Goal: Task Accomplishment & Management: Manage account settings

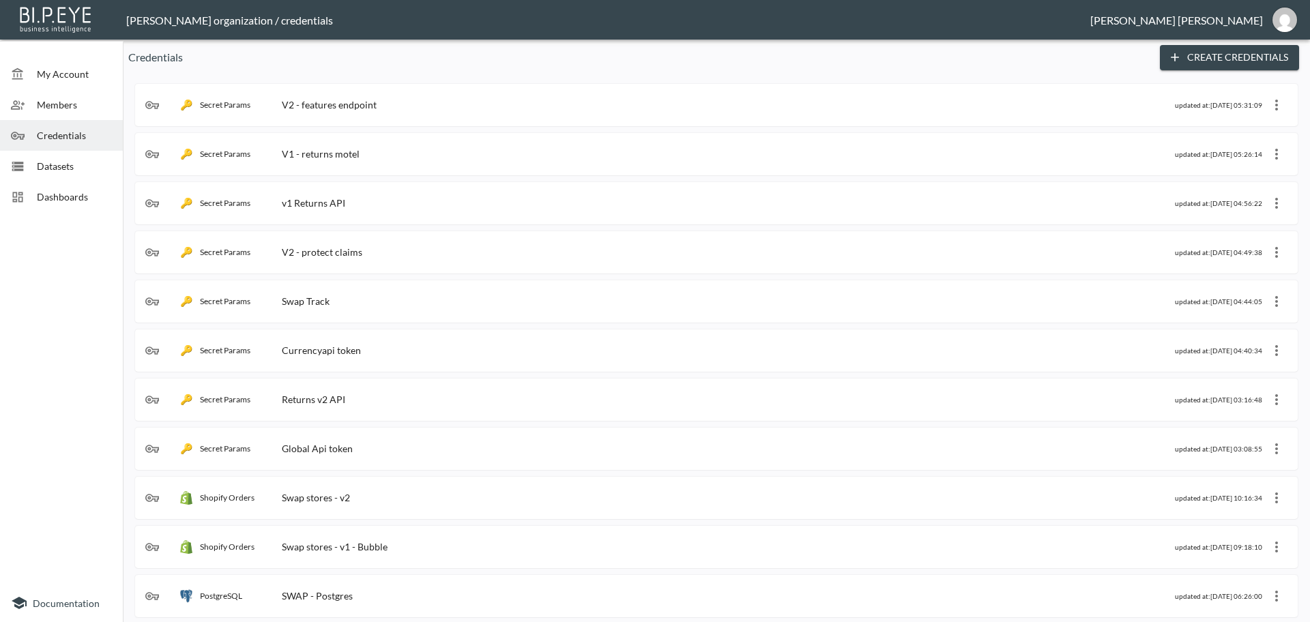
click at [49, 201] on span "Dashboards" at bounding box center [74, 197] width 75 height 14
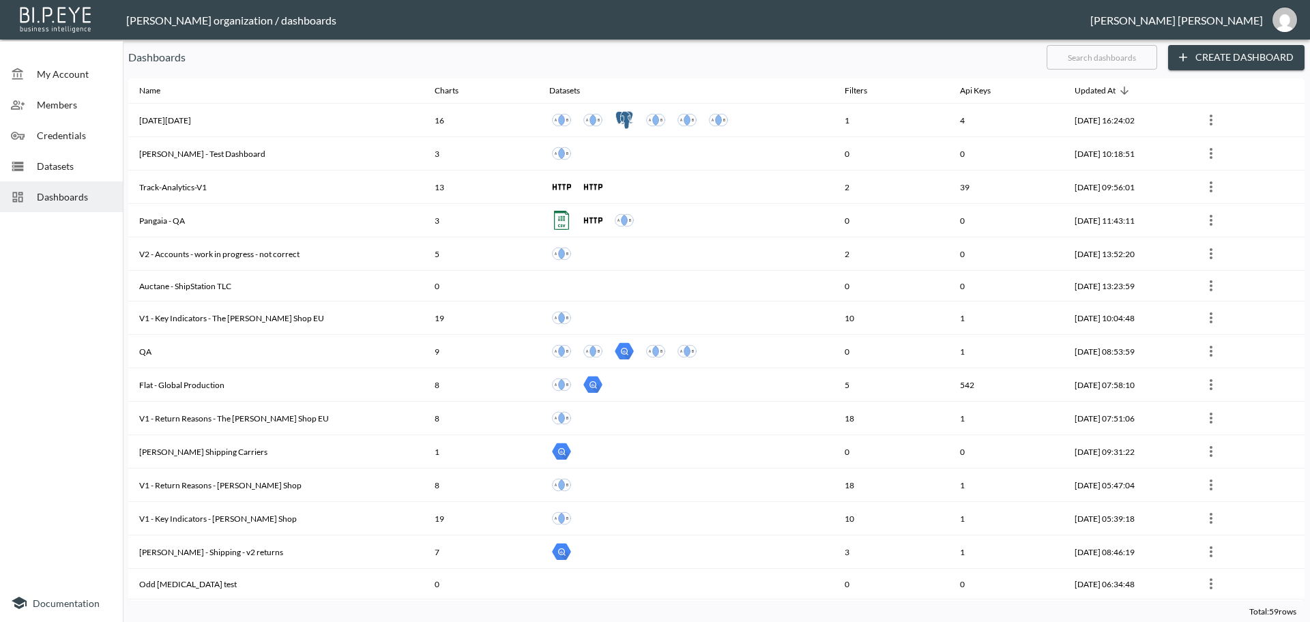
click at [1072, 60] on input "text" at bounding box center [1102, 57] width 111 height 34
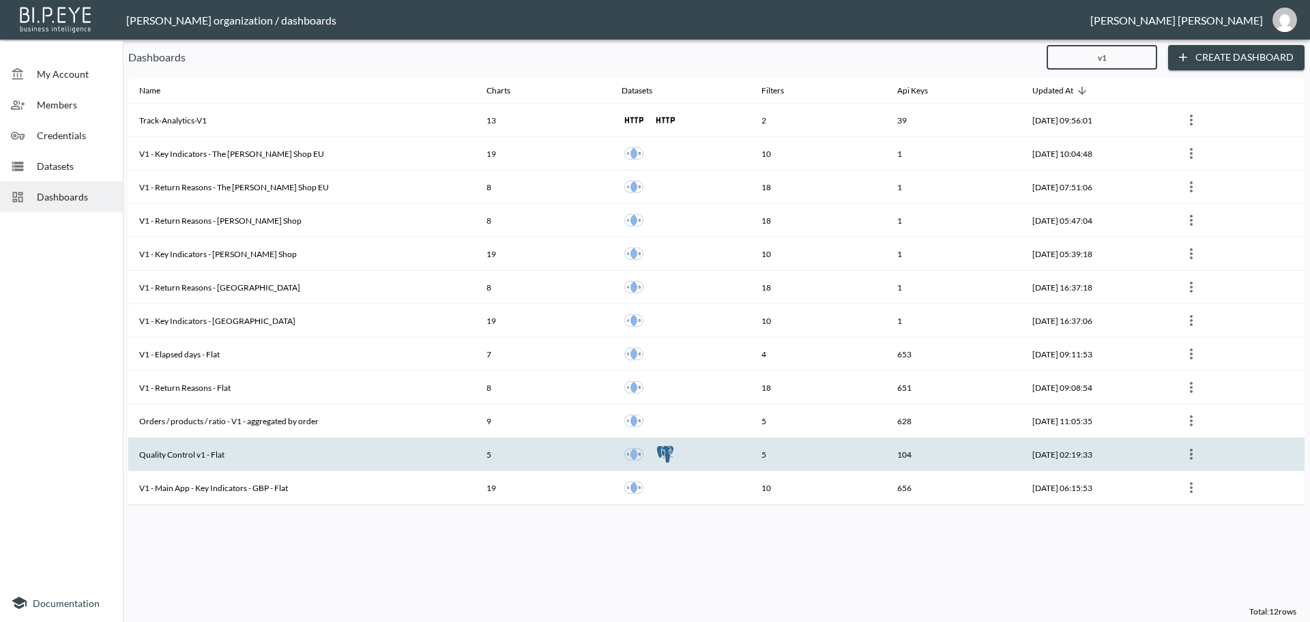
type input "v1"
click at [251, 457] on th "Quality Control v1 - Flat" at bounding box center [301, 454] width 347 height 33
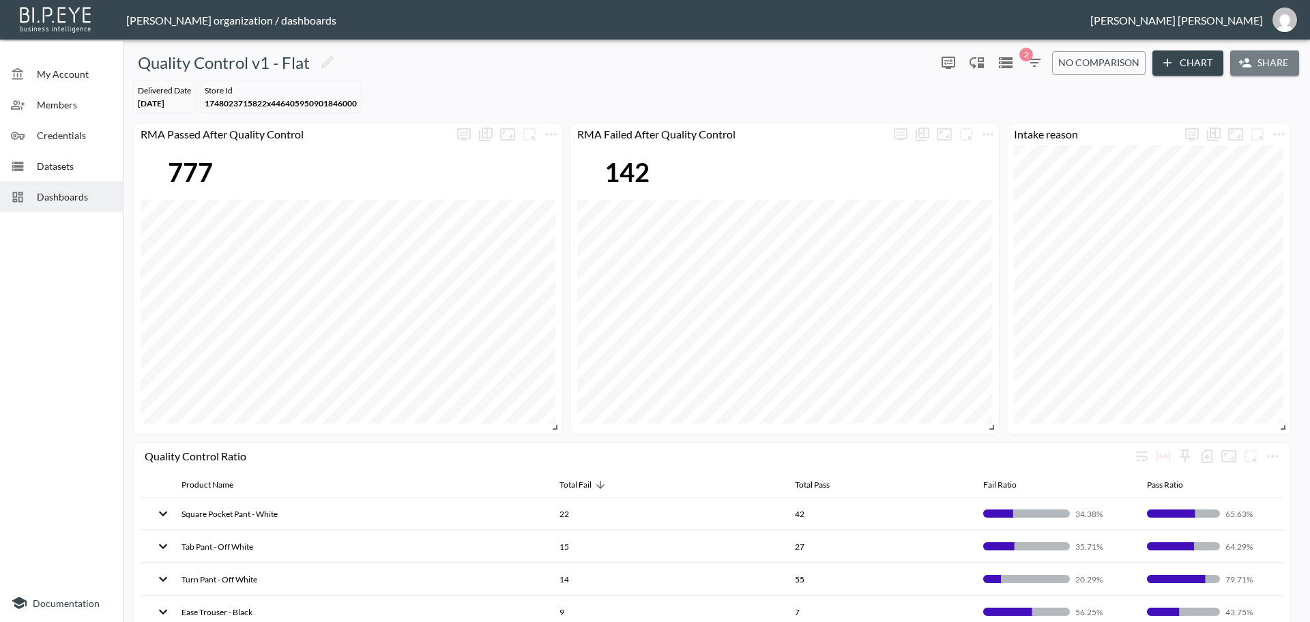
click at [1258, 62] on button "Share" at bounding box center [1264, 62] width 69 height 25
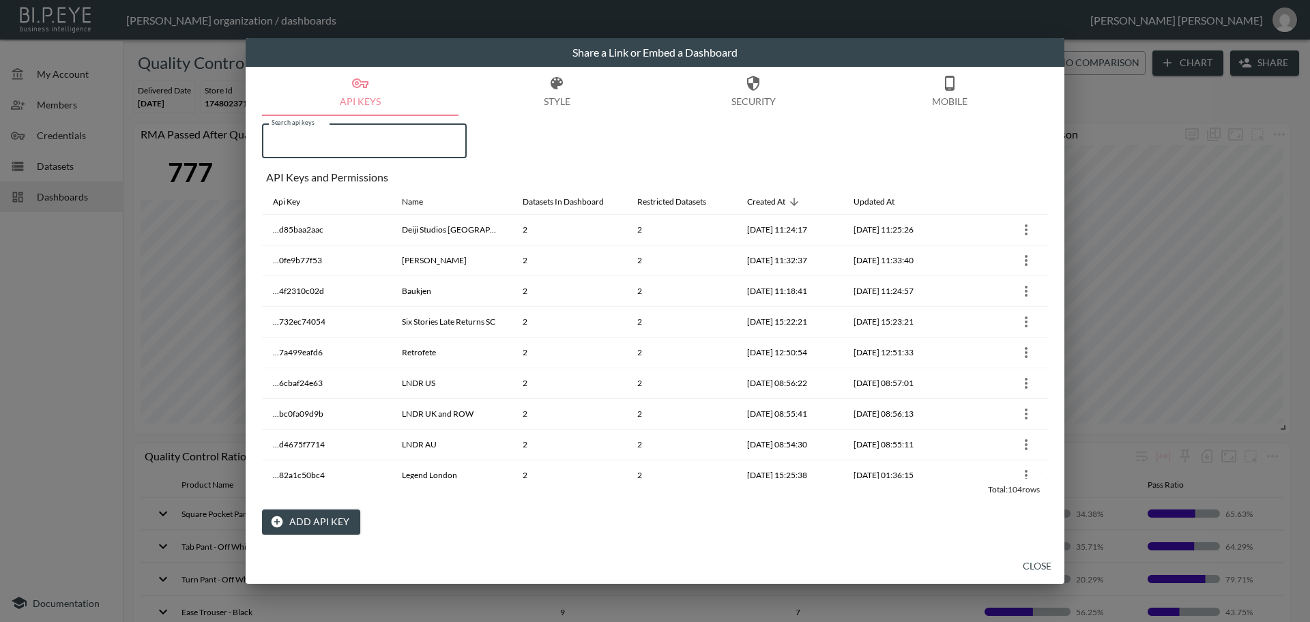
click at [303, 141] on input "Search api keys" at bounding box center [364, 141] width 205 height 34
paste input "QUOC"
type input "QUOC"
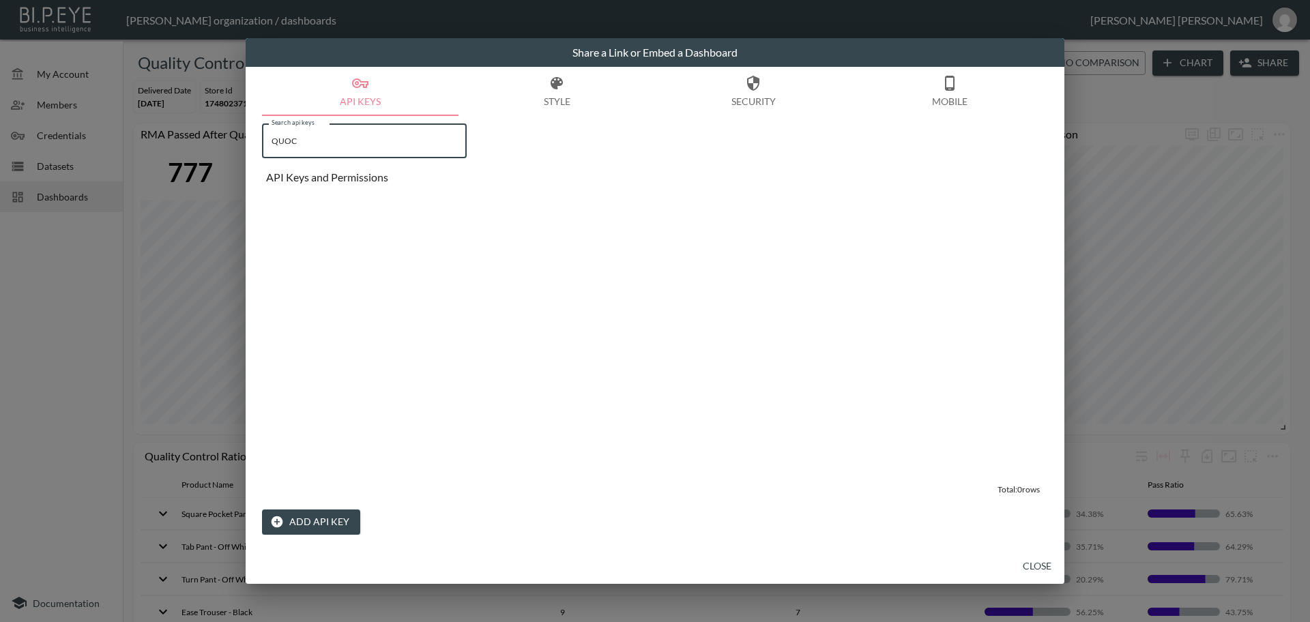
drag, startPoint x: 317, startPoint y: 138, endPoint x: 269, endPoint y: 140, distance: 48.5
click at [269, 140] on input "QUOC" at bounding box center [364, 141] width 205 height 34
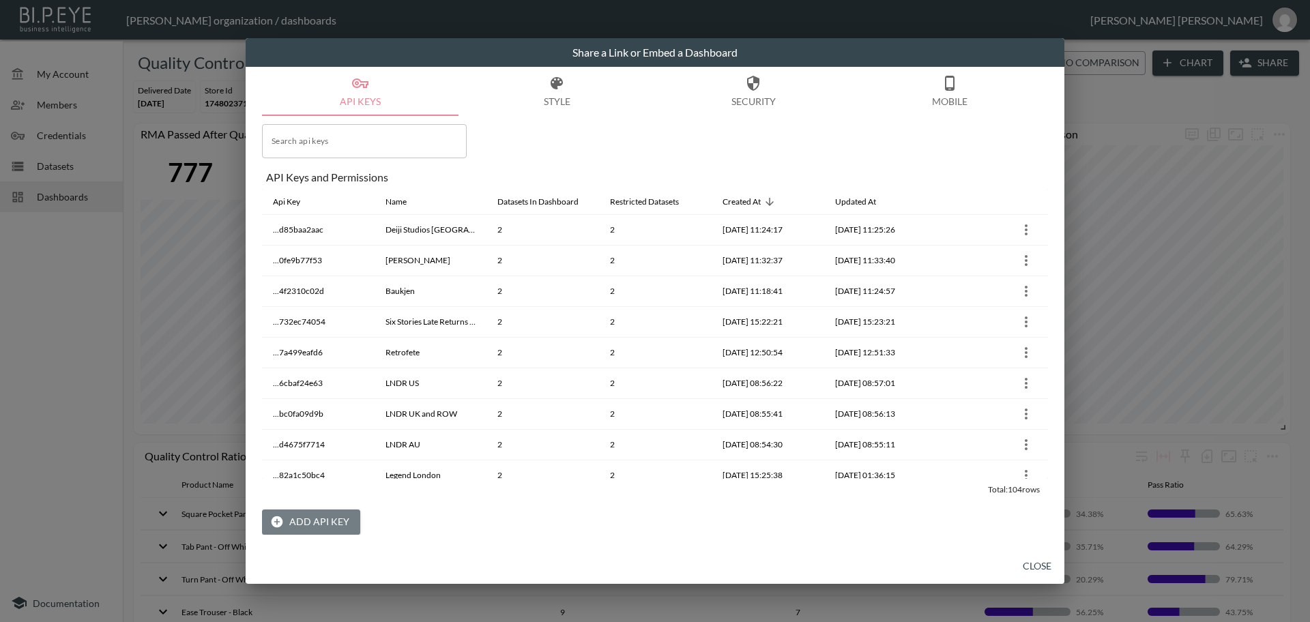
click at [318, 525] on button "Add API Key" at bounding box center [311, 522] width 98 height 25
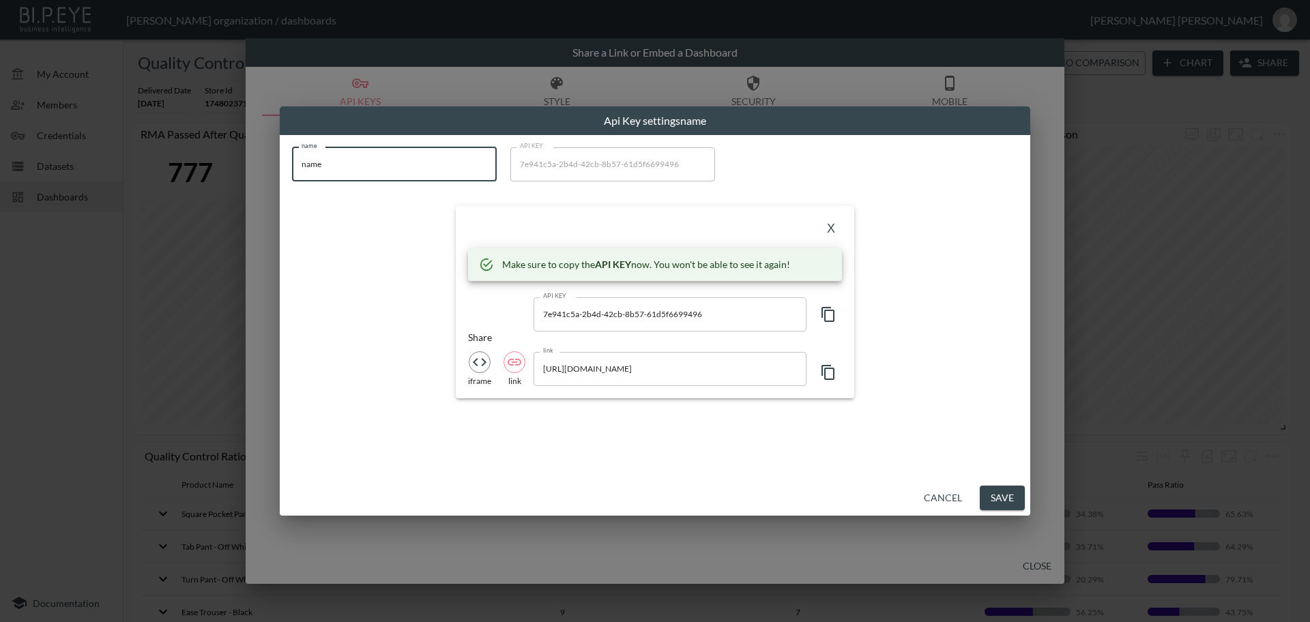
drag, startPoint x: 361, startPoint y: 169, endPoint x: 267, endPoint y: 168, distance: 94.2
click at [267, 168] on div "Api Key settings name name name name API KEY 7e941c5a-2b4d-42cb-8b57-61d5f66994…" at bounding box center [655, 311] width 1310 height 622
paste input "QUOC"
type input "QUOC"
click at [828, 317] on icon "button" at bounding box center [828, 314] width 16 height 16
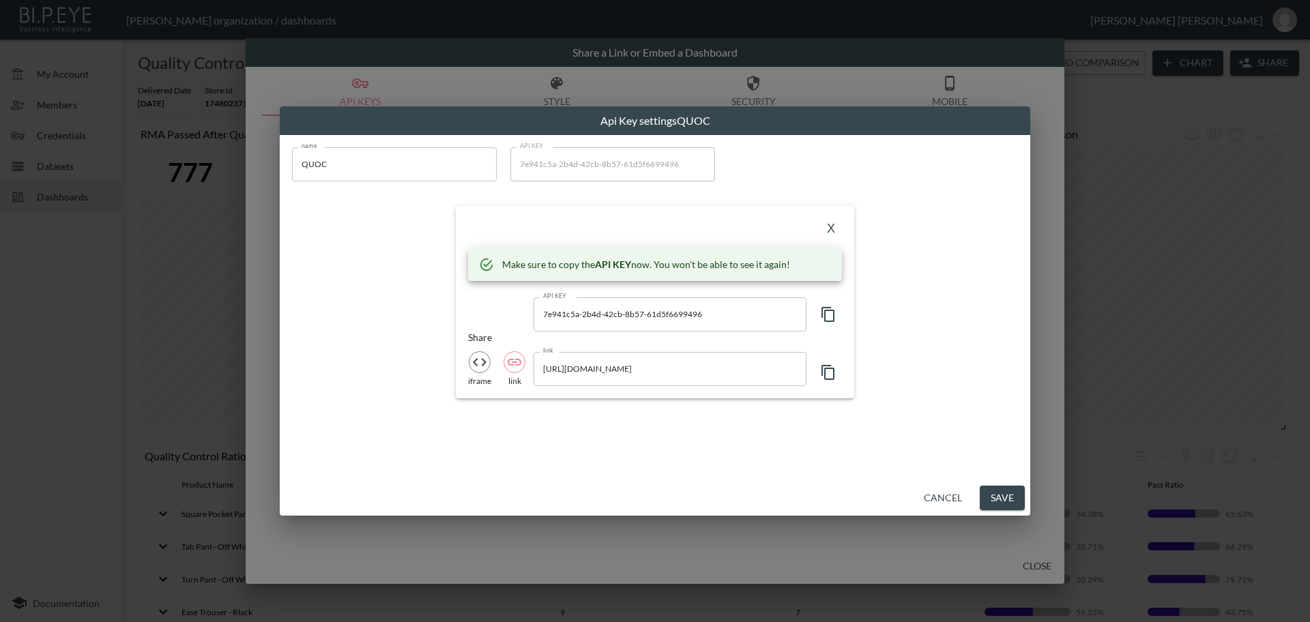
click at [828, 317] on icon "button" at bounding box center [828, 314] width 16 height 16
click at [833, 229] on button "X" at bounding box center [831, 229] width 22 height 22
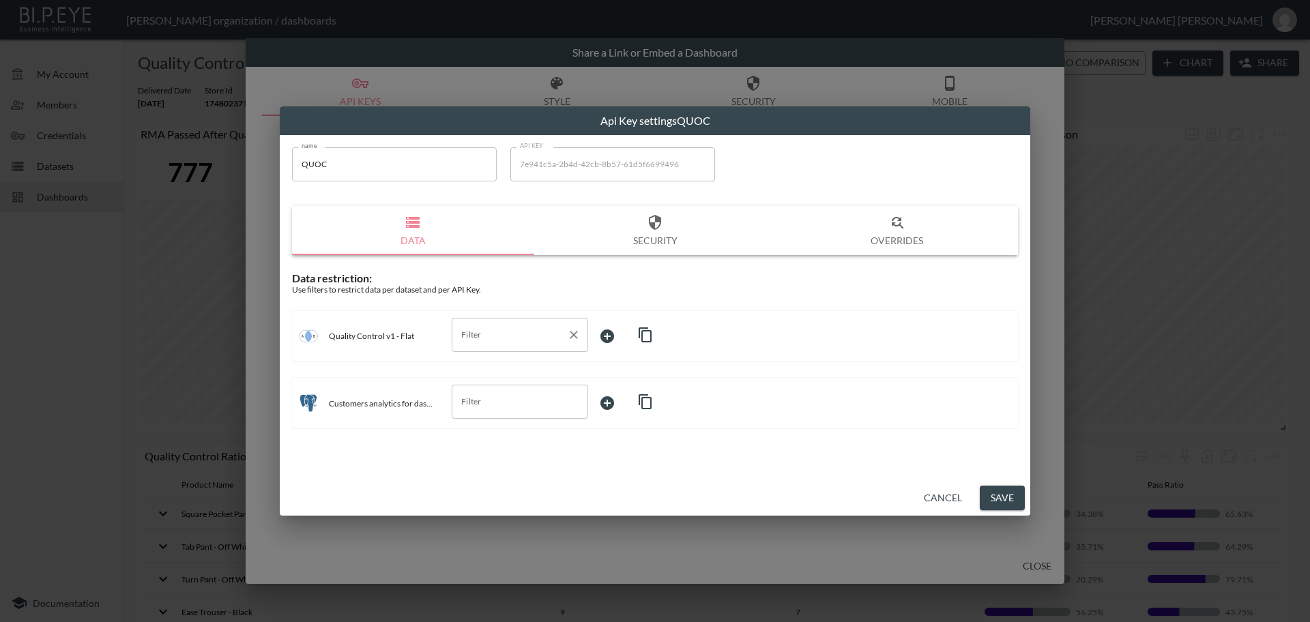
click at [480, 335] on input "Filter" at bounding box center [510, 335] width 104 height 22
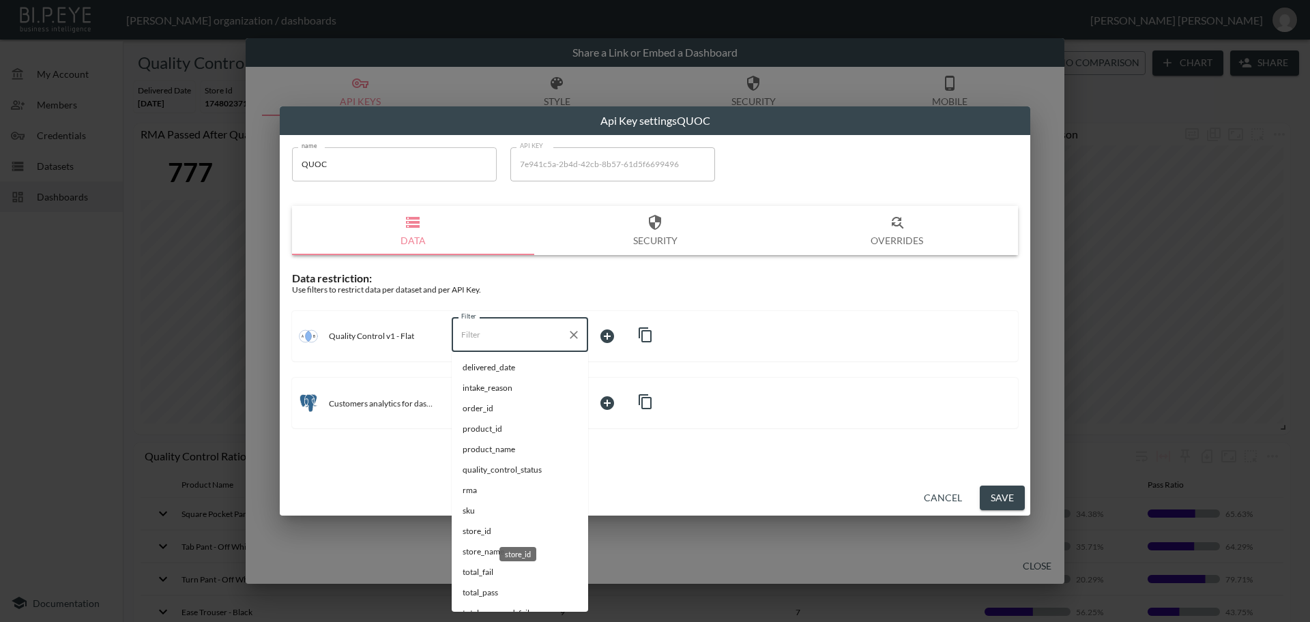
click at [472, 531] on span "store_id" at bounding box center [520, 531] width 115 height 12
type input "store_id"
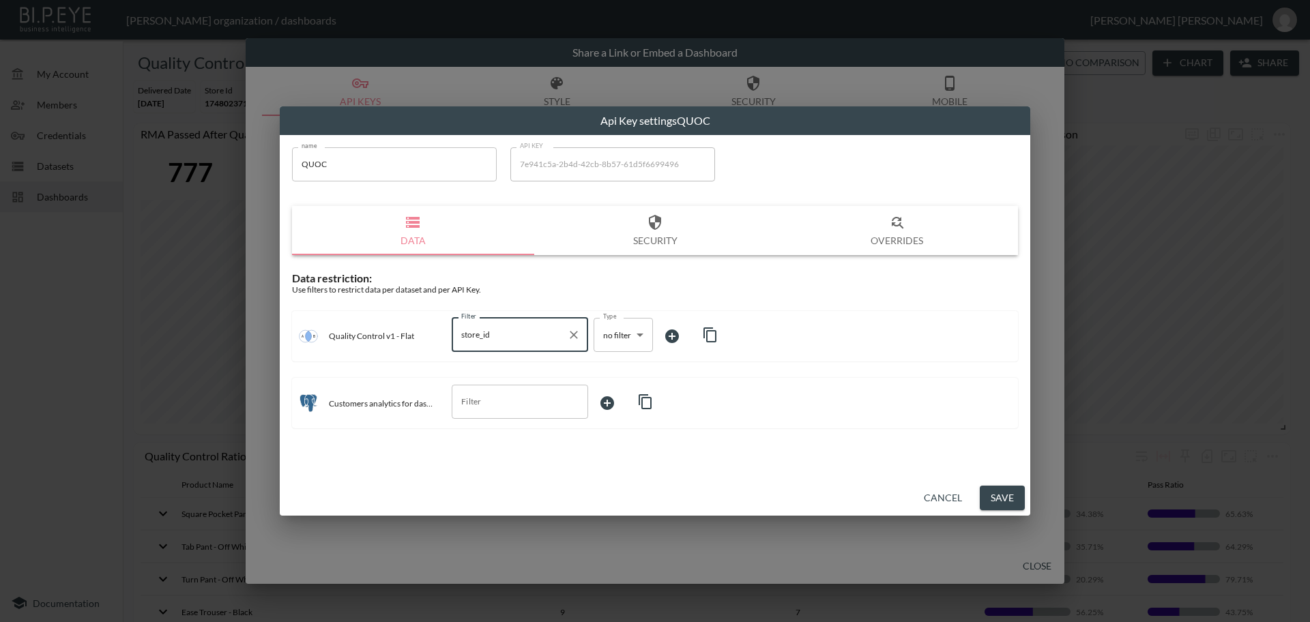
click at [622, 336] on body "BI.P.EYE, Interactive Analytics Dashboards - app [PERSON_NAME] organization / d…" at bounding box center [655, 311] width 1310 height 622
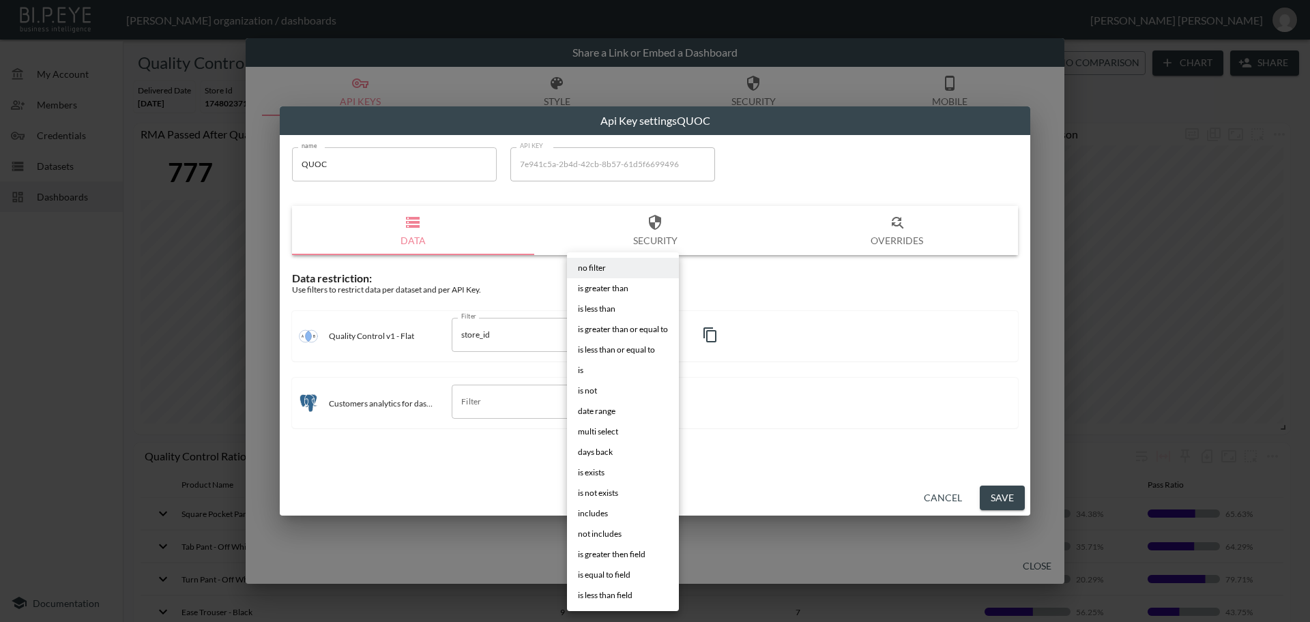
click at [585, 371] on li "is" at bounding box center [623, 370] width 112 height 20
type input "is"
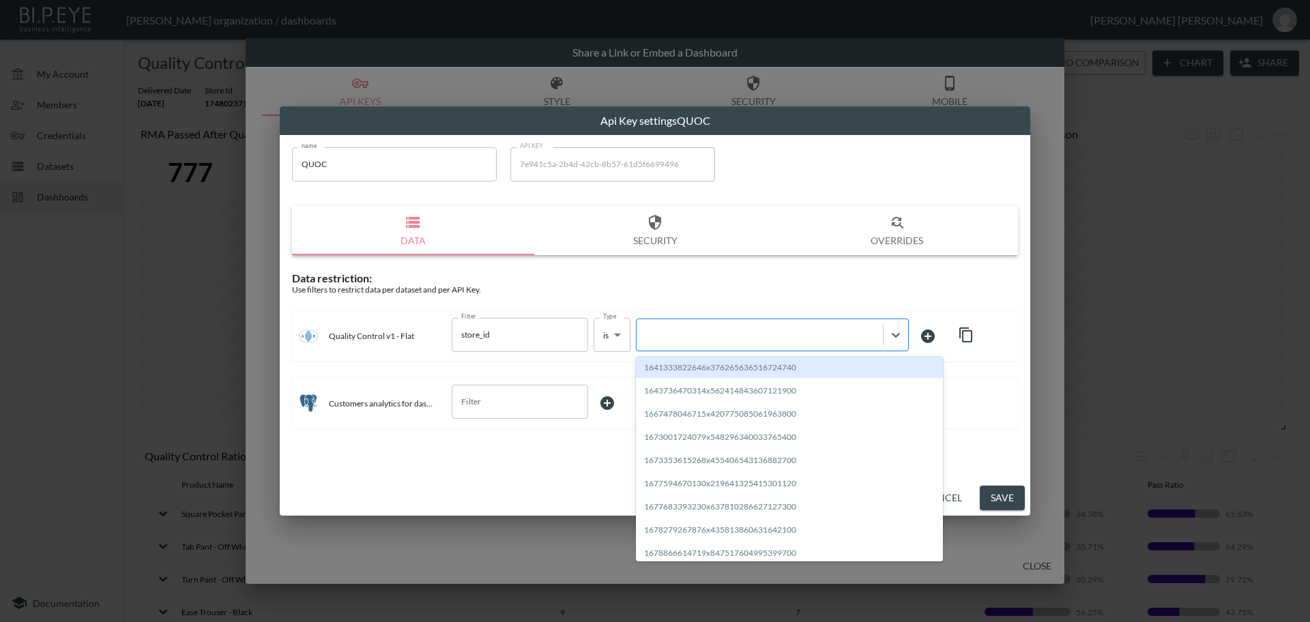
click at [697, 334] on div at bounding box center [759, 334] width 233 height 13
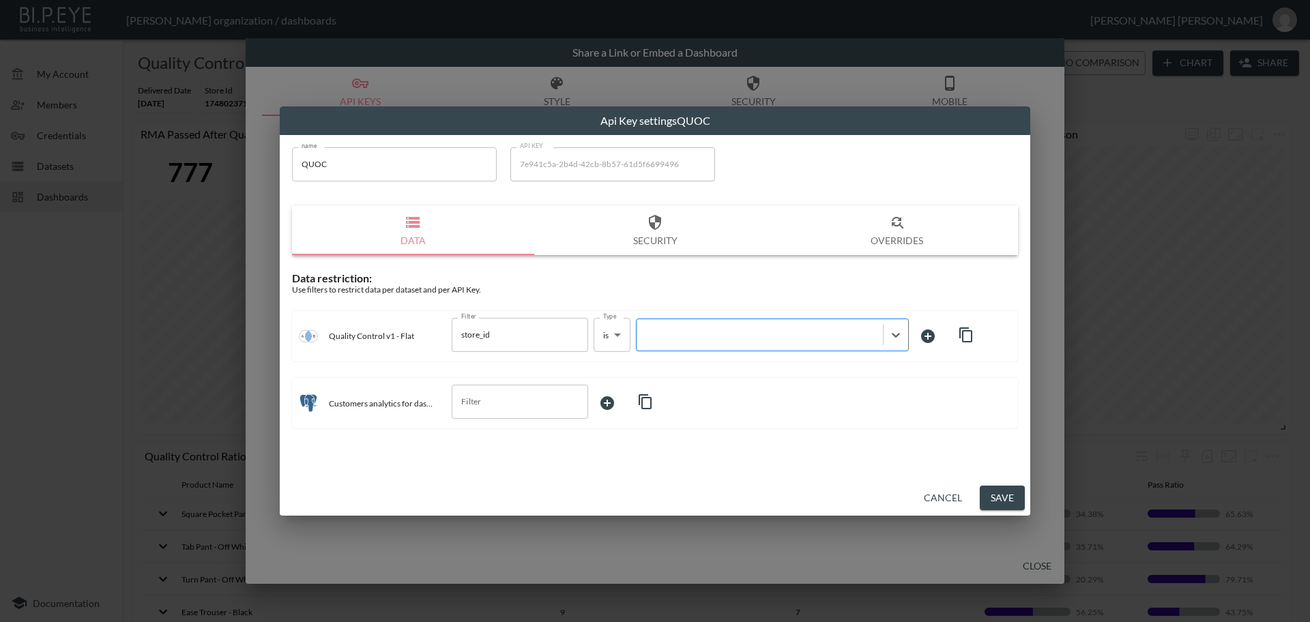
click at [671, 330] on div at bounding box center [759, 334] width 233 height 13
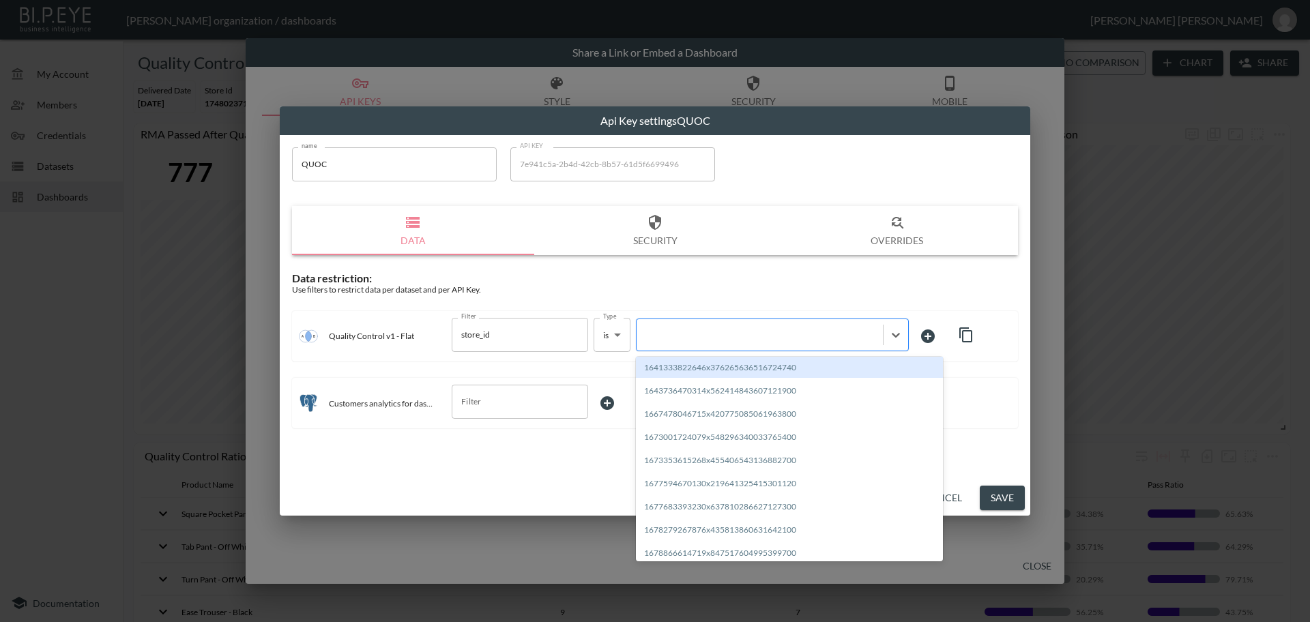
paste input "1700142770855x498346439637729300"
type input "1700142770855x498346439637729300"
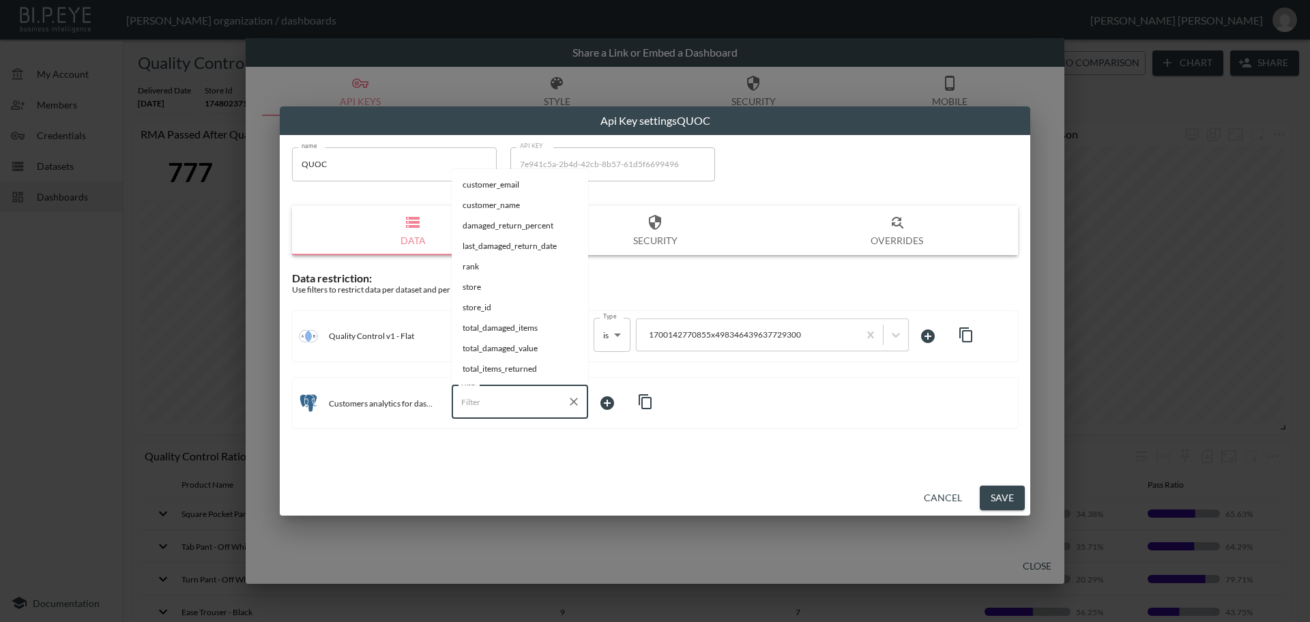
click at [530, 403] on input "Filter" at bounding box center [510, 402] width 104 height 22
click at [497, 307] on span "store_id" at bounding box center [520, 308] width 115 height 12
type input "store_id"
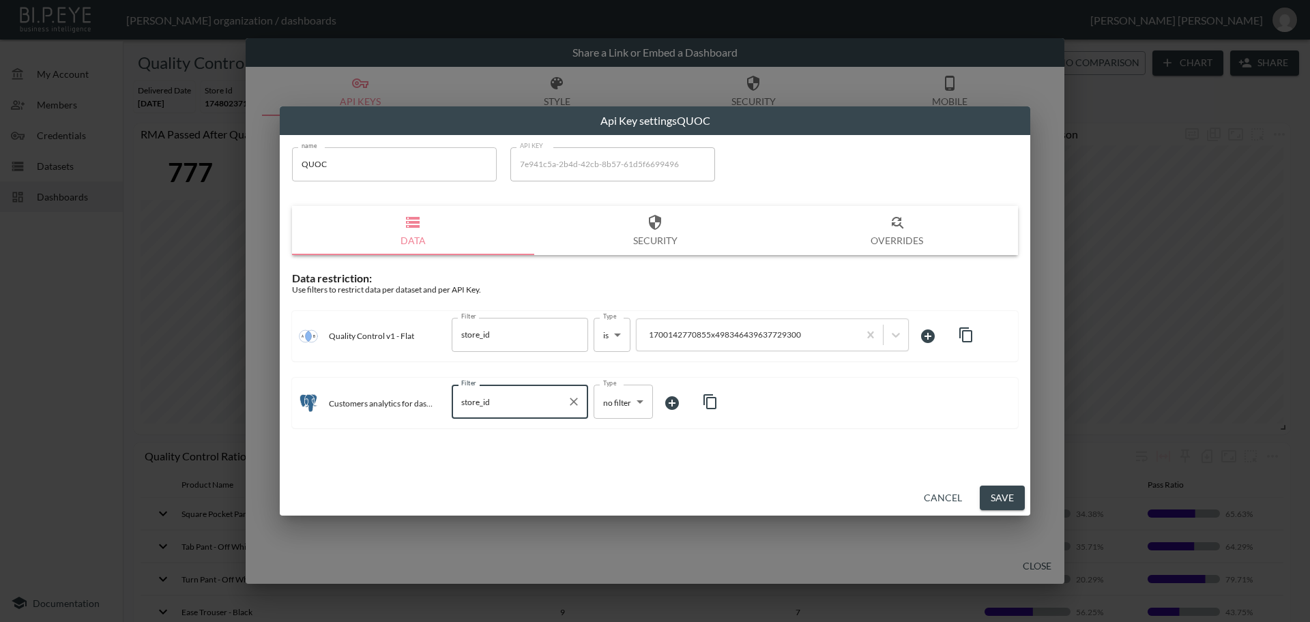
click at [619, 405] on body "BI.P.EYE, Interactive Analytics Dashboards - app [PERSON_NAME] organization / d…" at bounding box center [655, 311] width 1310 height 622
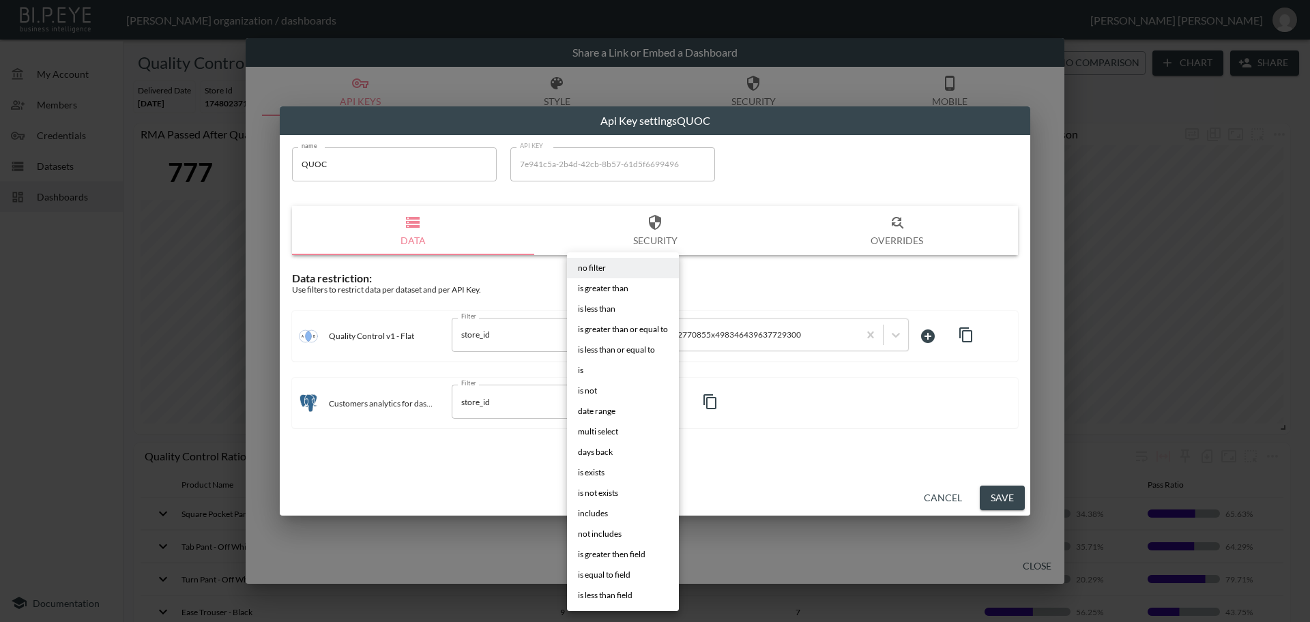
click at [583, 372] on span "is" at bounding box center [580, 370] width 5 height 12
type input "is"
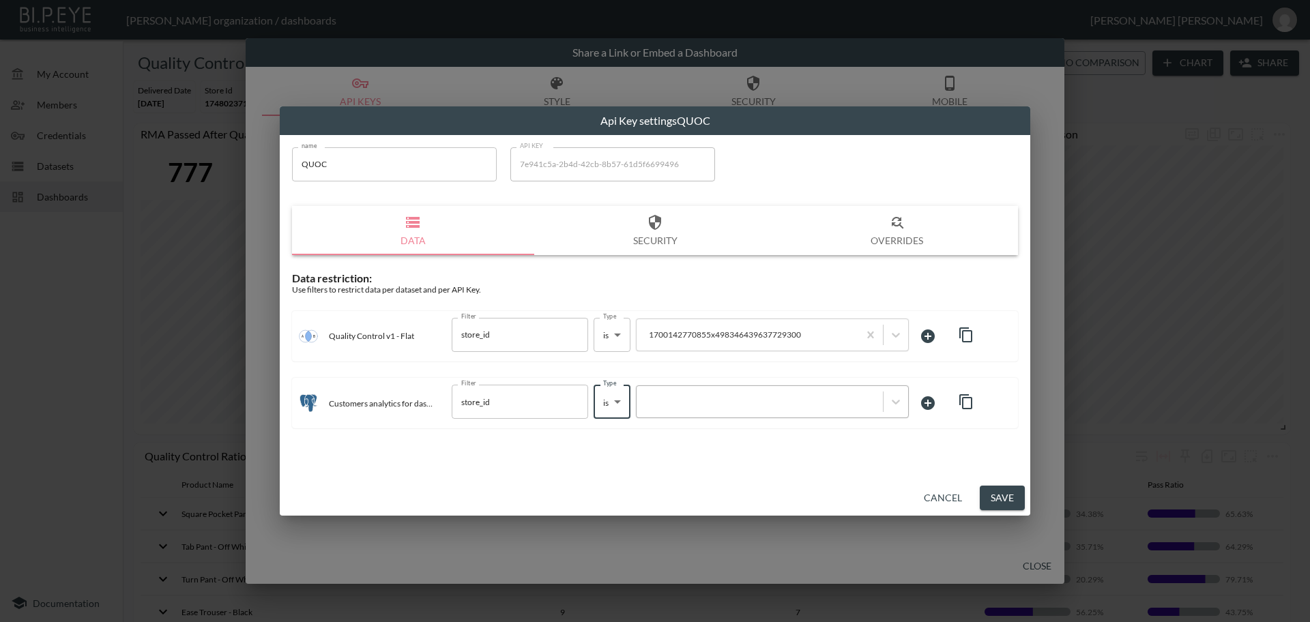
click at [660, 400] on div at bounding box center [759, 402] width 233 height 13
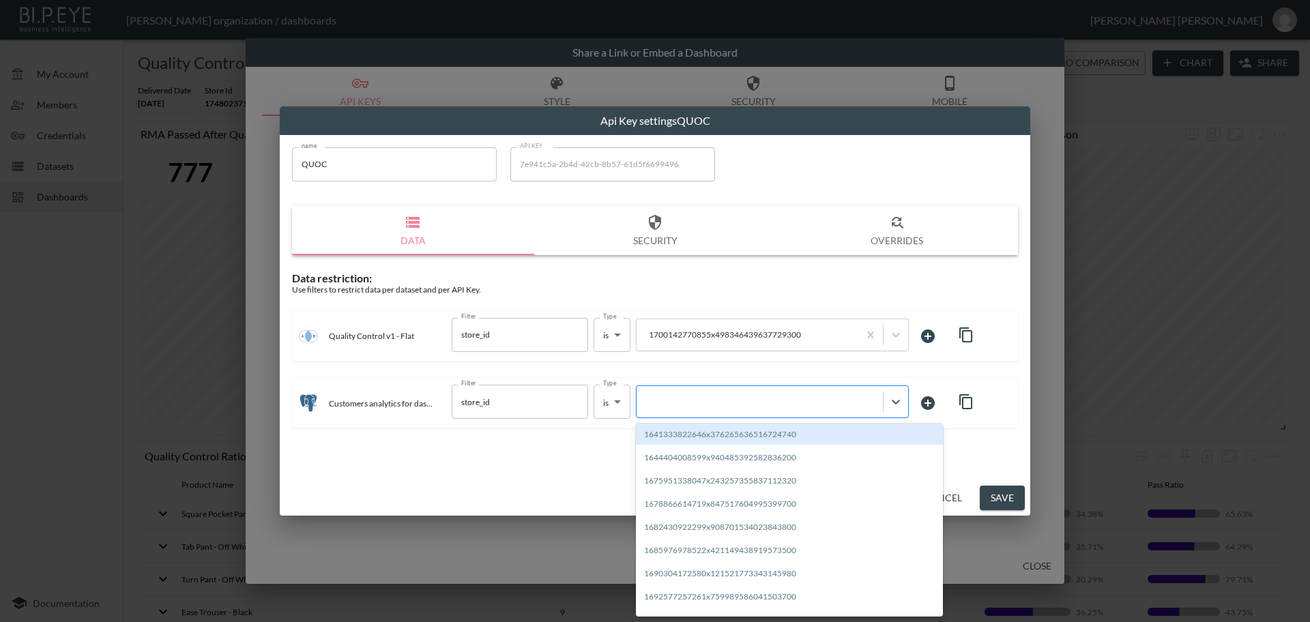
paste input "1700142770855x498346439637729300"
type input "1700142770855x498346439637729300"
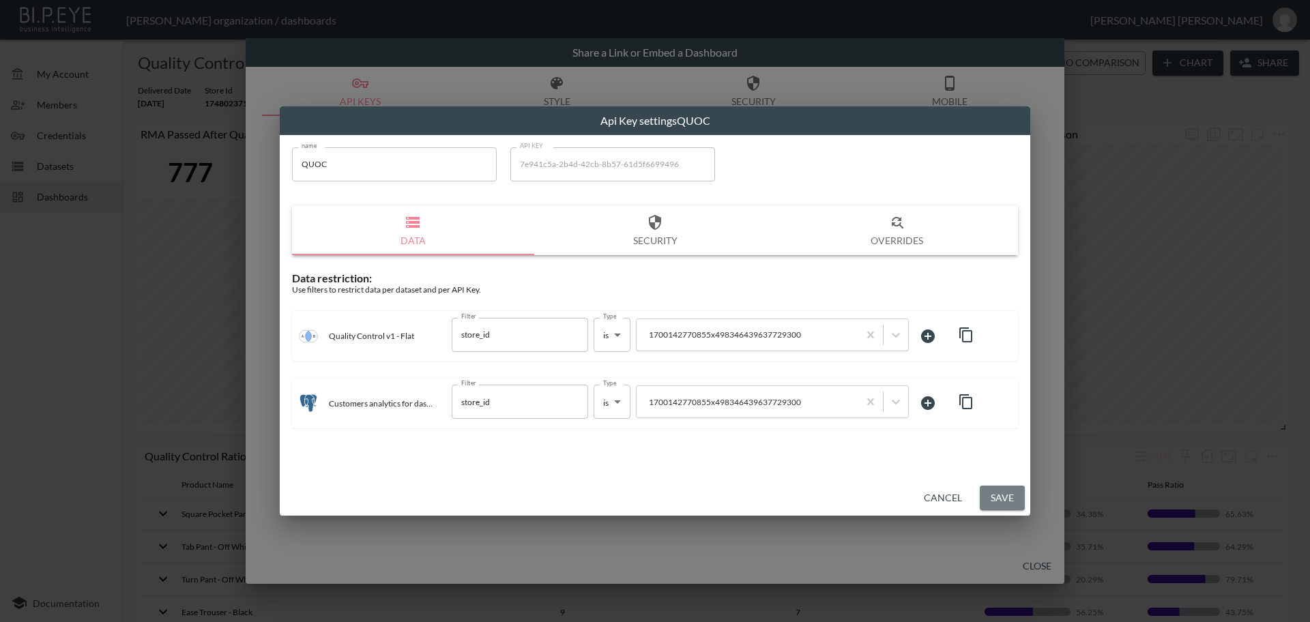
click at [1005, 502] on button "Save" at bounding box center [1002, 498] width 45 height 25
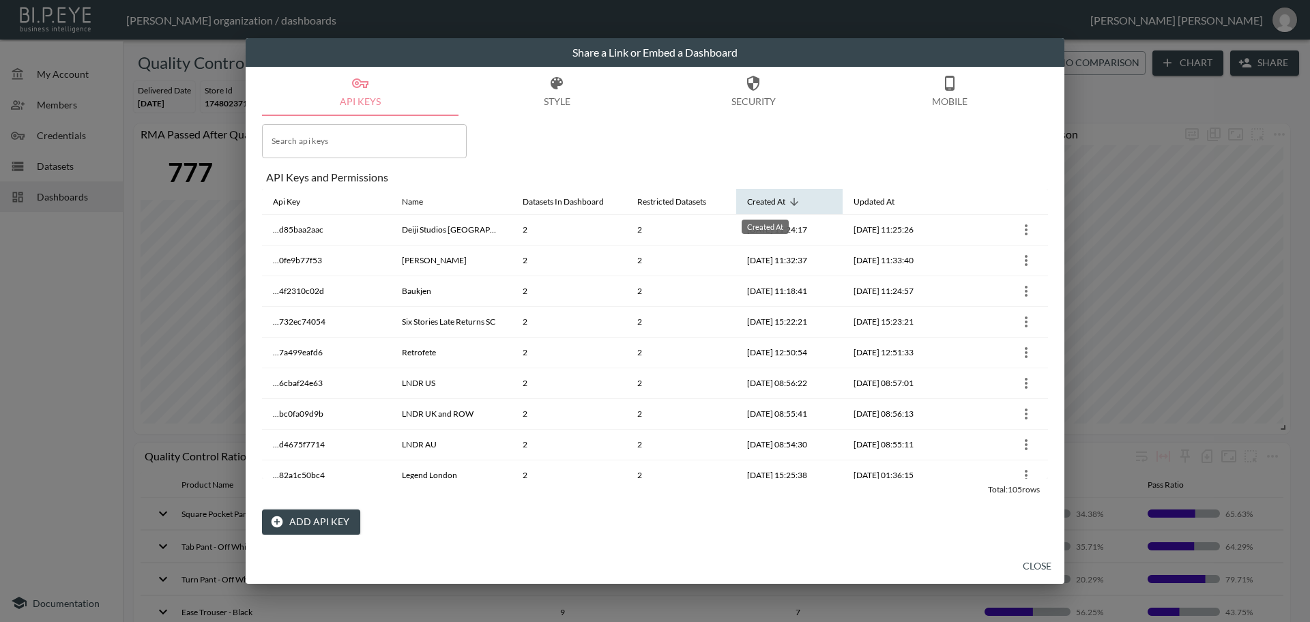
click at [769, 201] on div "Created At" at bounding box center [766, 202] width 38 height 16
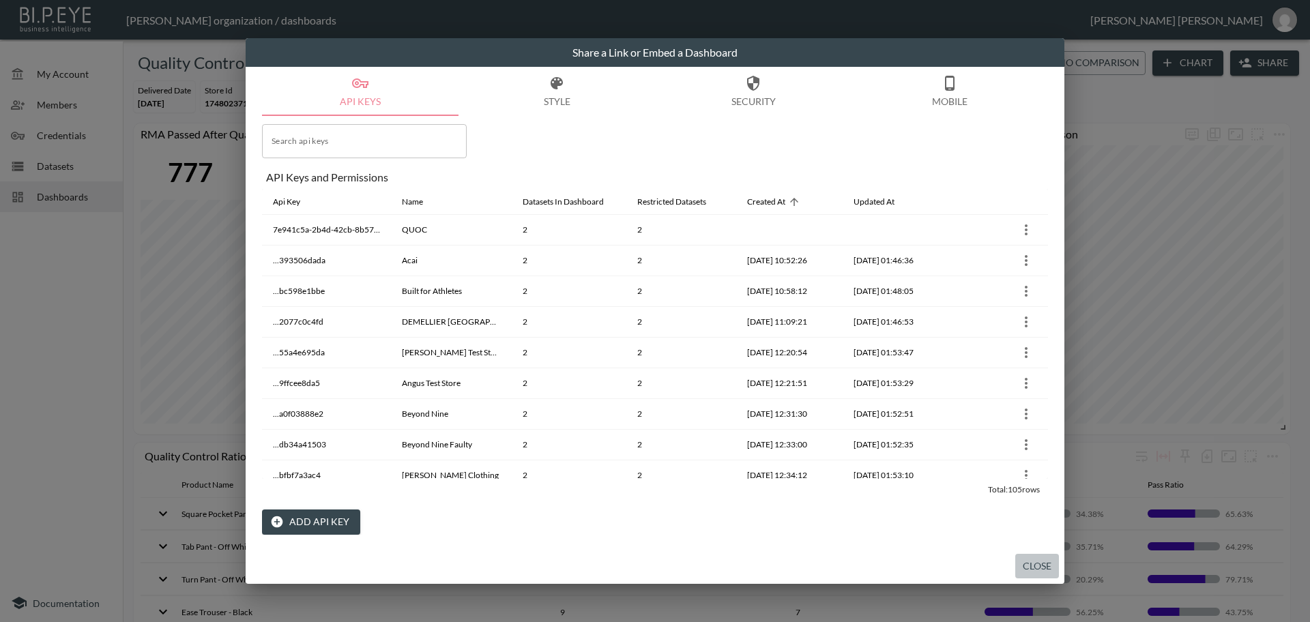
click at [1032, 563] on button "Close" at bounding box center [1037, 566] width 44 height 25
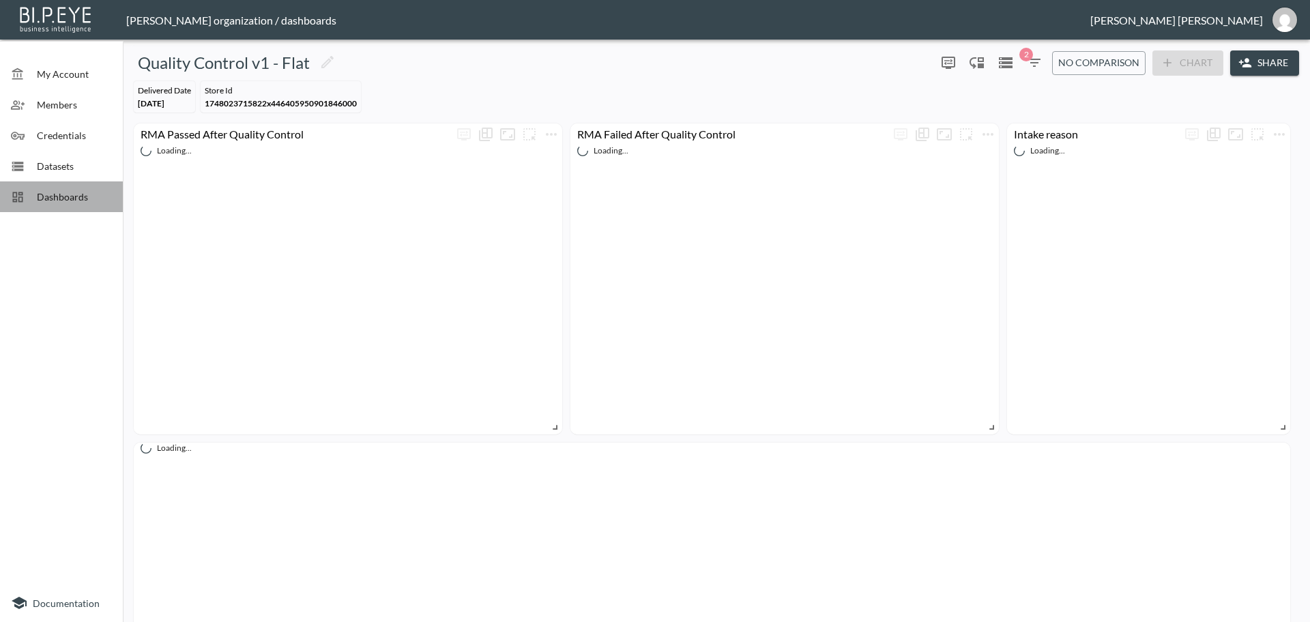
click at [72, 201] on span "Dashboards" at bounding box center [74, 197] width 75 height 14
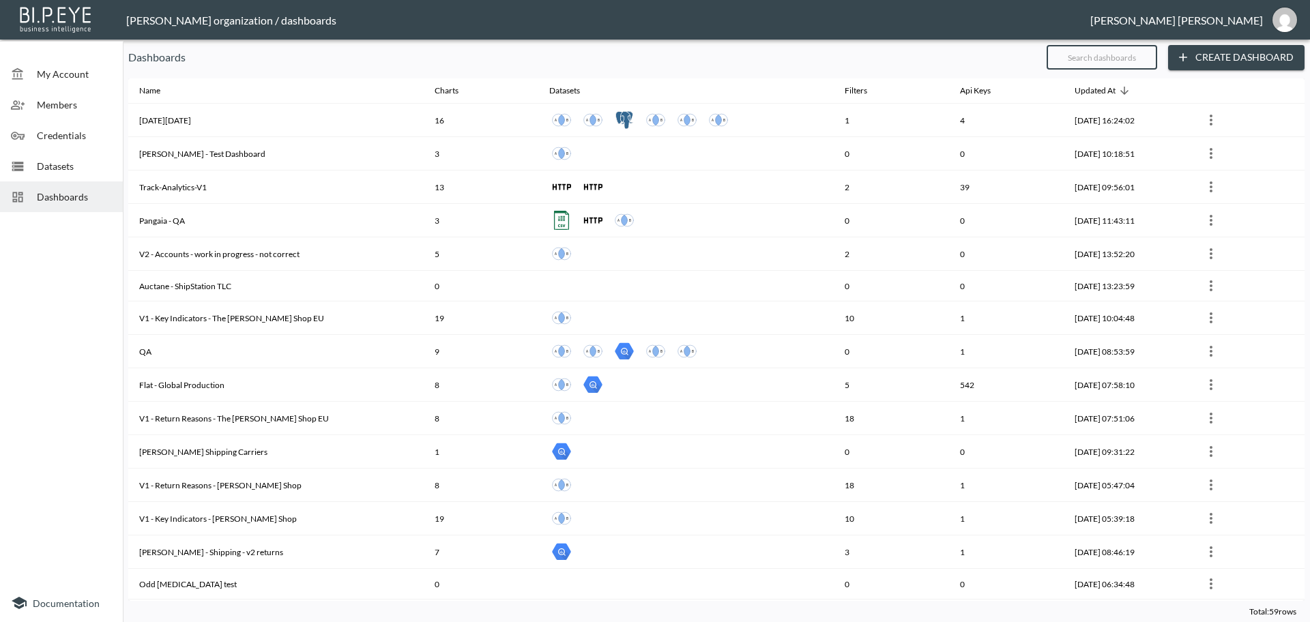
click at [1067, 55] on input "text" at bounding box center [1102, 57] width 111 height 34
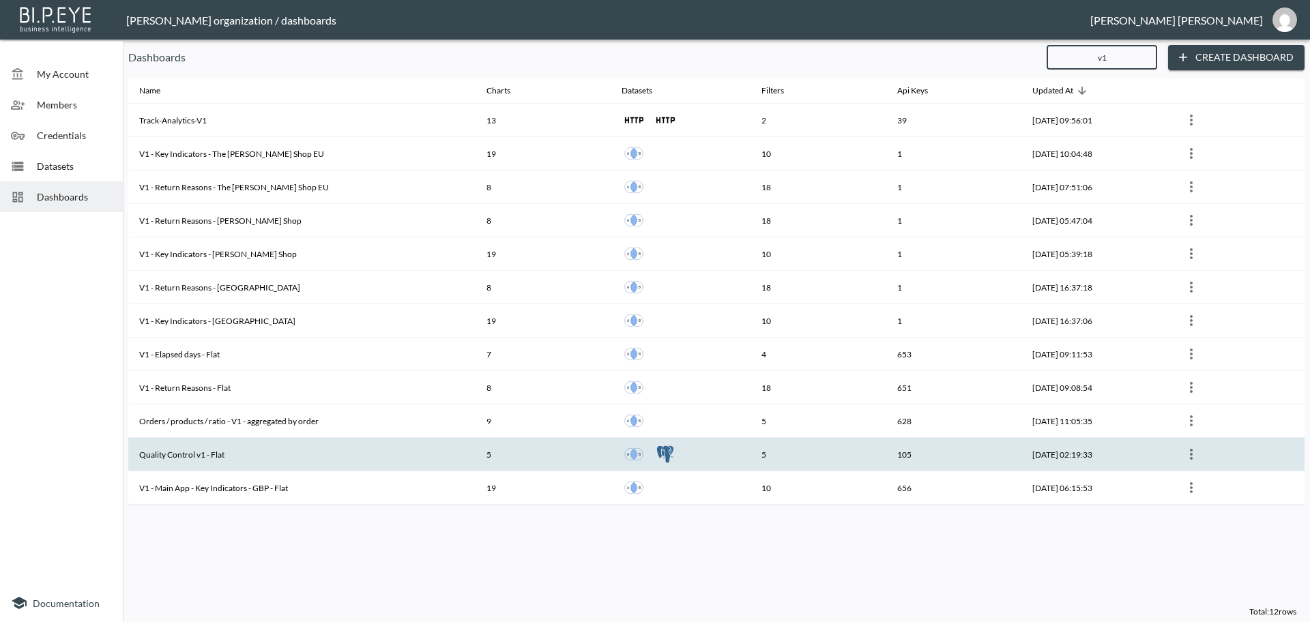
type input "v1"
click at [194, 454] on th "Quality Control v1 - Flat" at bounding box center [301, 454] width 347 height 33
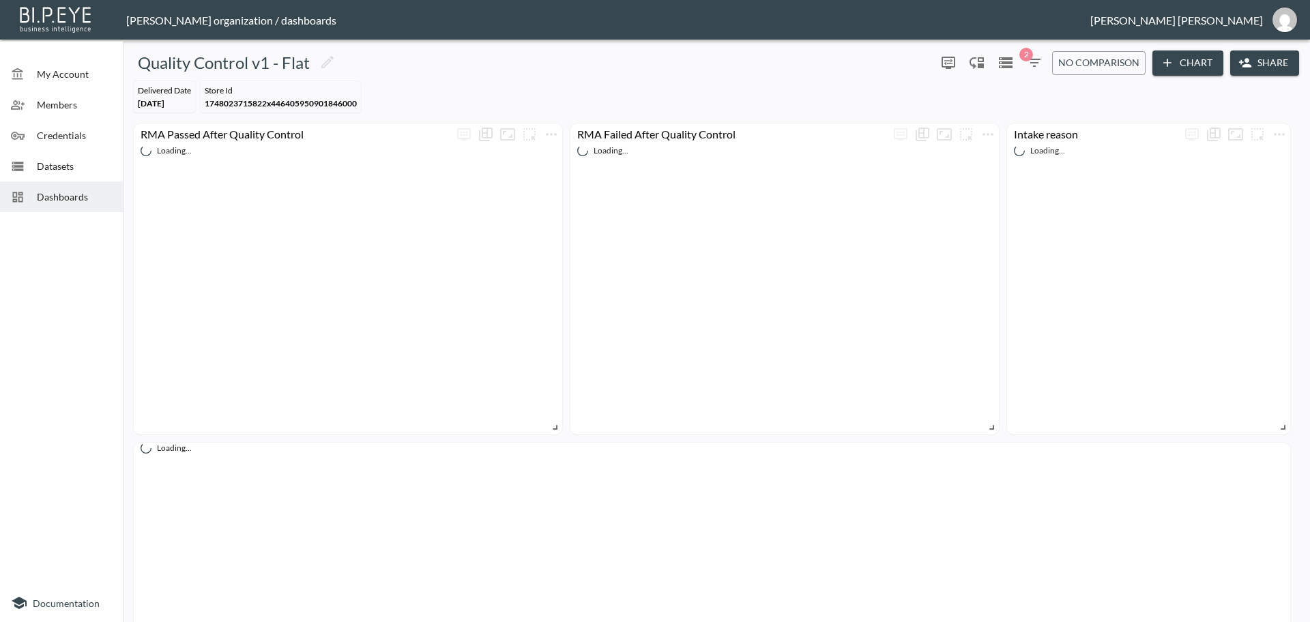
click at [1270, 68] on button "Share" at bounding box center [1264, 62] width 69 height 25
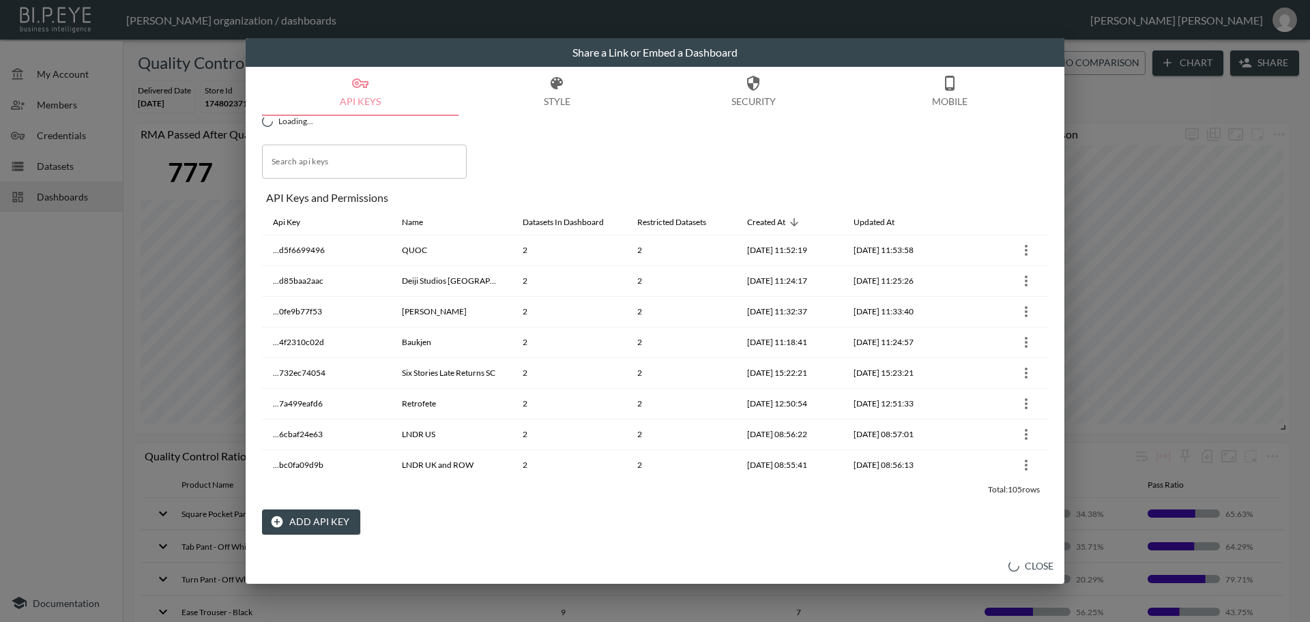
click at [307, 525] on button "Add API Key" at bounding box center [311, 522] width 98 height 25
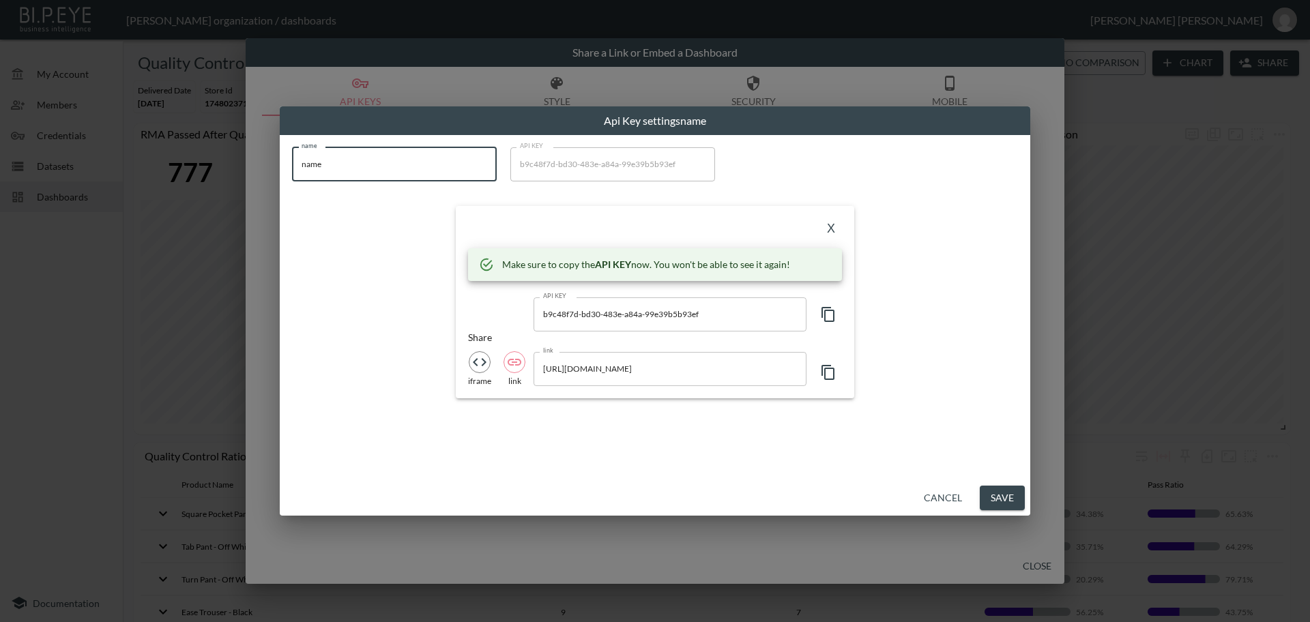
drag, startPoint x: 339, startPoint y: 169, endPoint x: 264, endPoint y: 160, distance: 75.5
click at [264, 160] on div "Api Key settings name name name name API KEY b9c48f7d-bd30-483e-a84a-99e39b5b93…" at bounding box center [655, 311] width 1310 height 622
paste input "QUOC US"
type input "QUOC US"
click at [832, 316] on icon "button" at bounding box center [828, 314] width 16 height 16
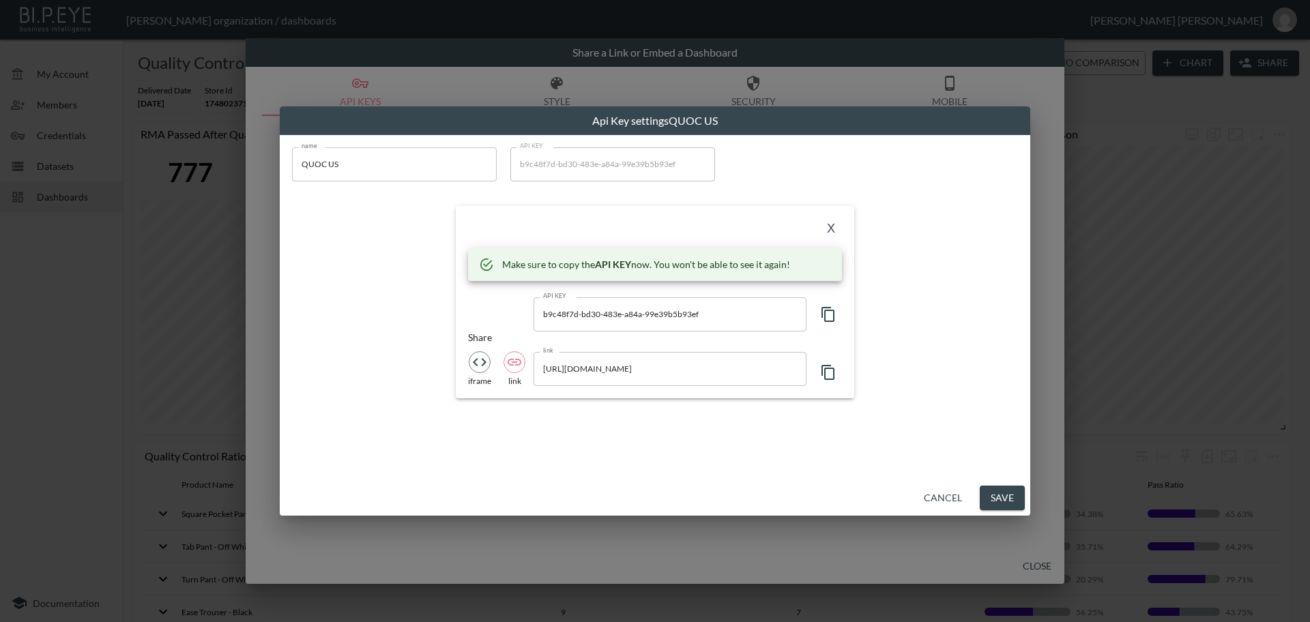
click at [832, 316] on icon "button" at bounding box center [828, 314] width 16 height 16
click at [832, 231] on button "X" at bounding box center [831, 229] width 22 height 22
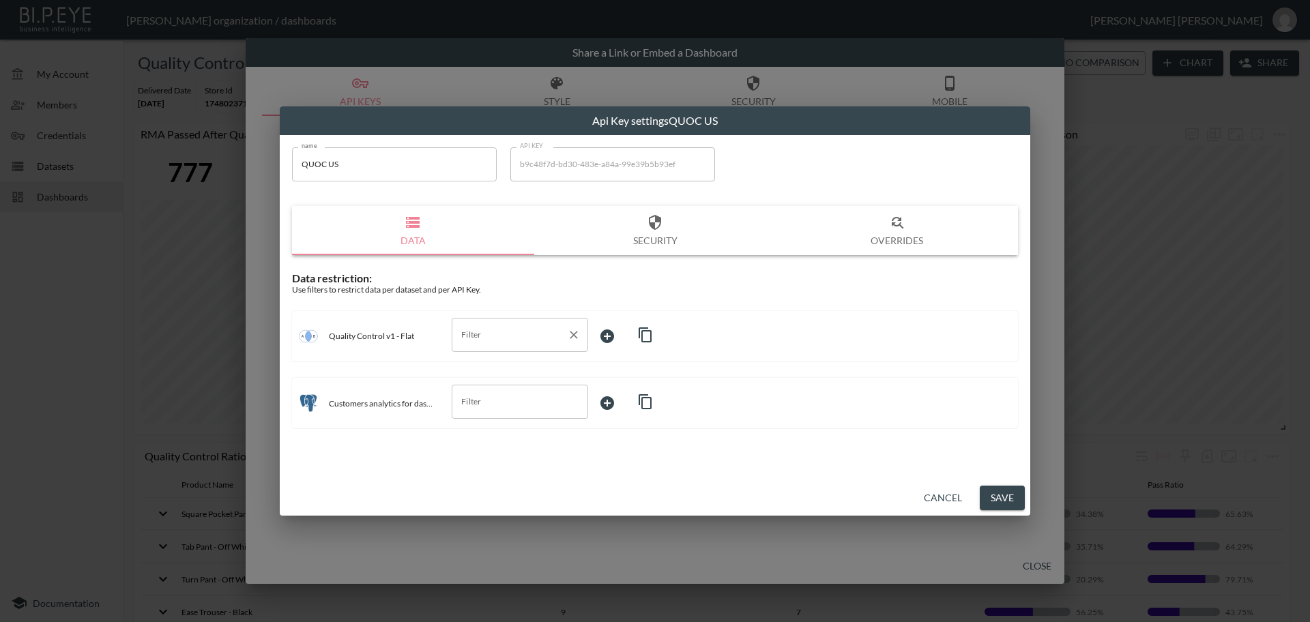
click at [471, 332] on input "Filter" at bounding box center [510, 335] width 104 height 22
click at [480, 432] on span "store_id" at bounding box center [520, 429] width 115 height 12
type input "store_id"
click at [617, 333] on body "BI.P.EYE, Interactive Analytics Dashboards - app [PERSON_NAME] organization / d…" at bounding box center [655, 311] width 1310 height 622
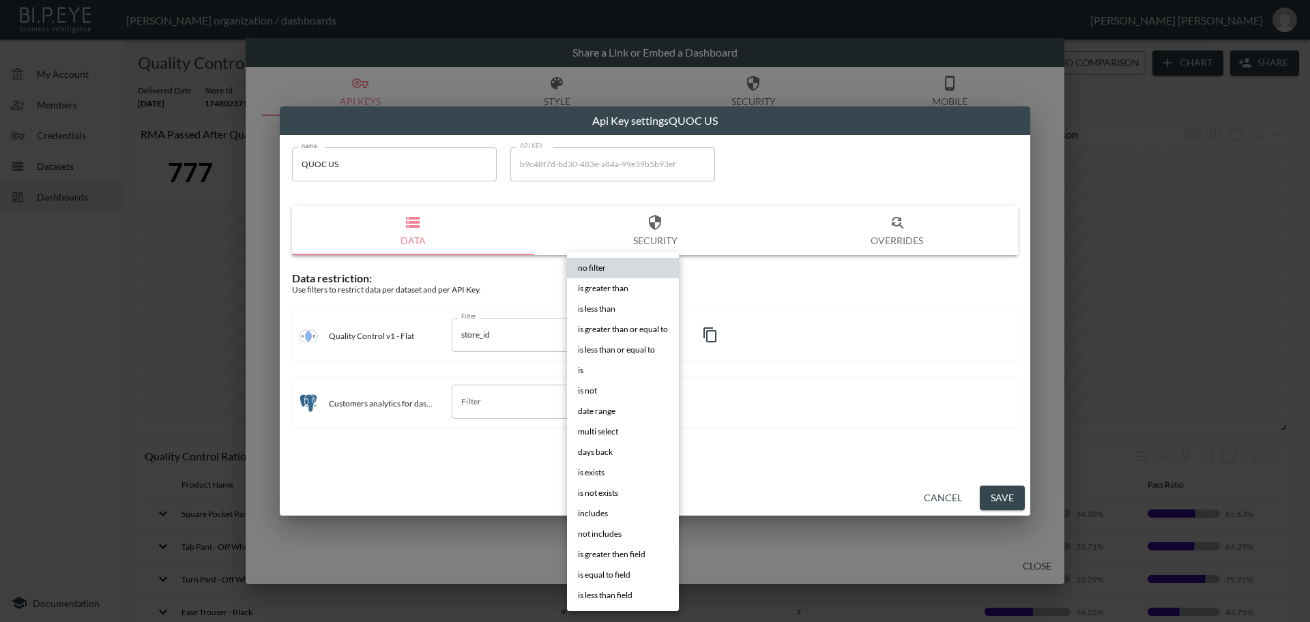
click at [584, 371] on li "is" at bounding box center [623, 370] width 112 height 20
type input "is"
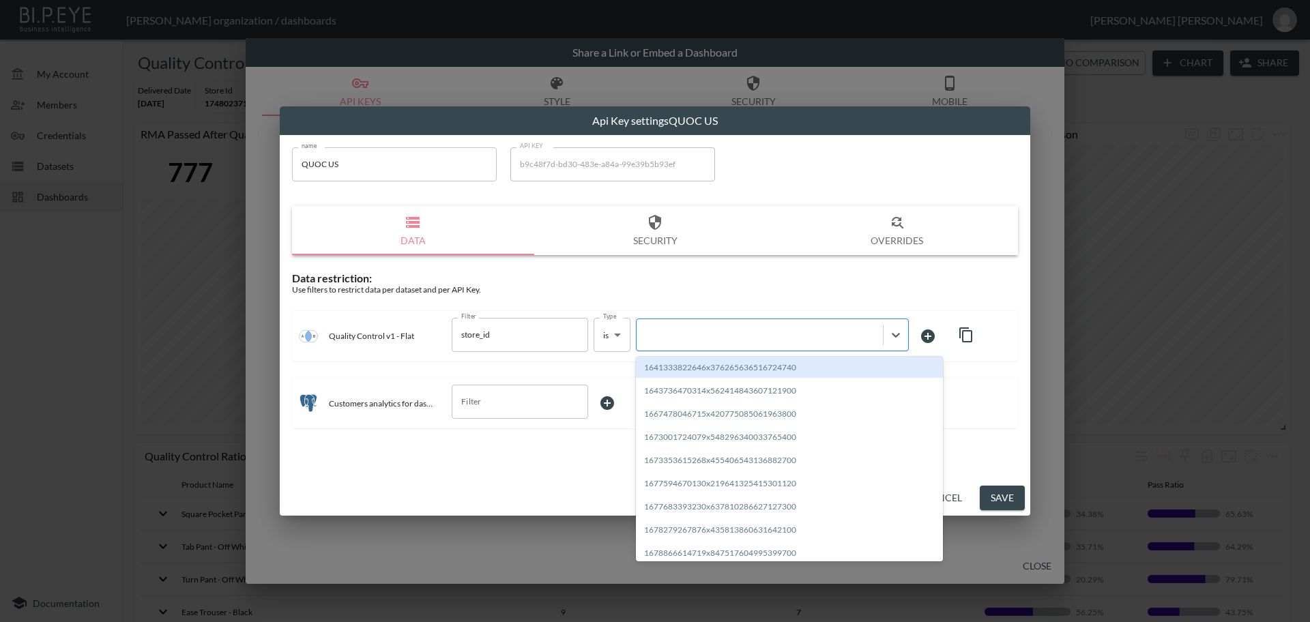
click at [697, 337] on div at bounding box center [759, 334] width 233 height 13
paste input "1706213261143x100055922669518850"
type input "1706213261143x100055922669518850"
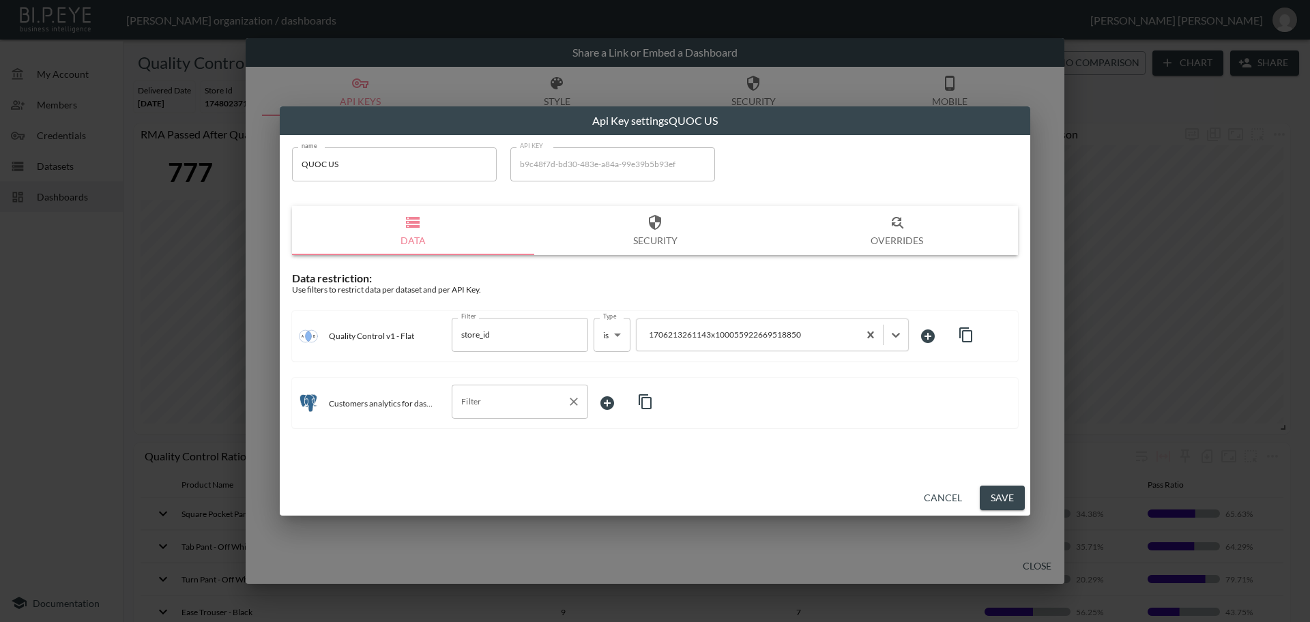
click at [497, 403] on input "Filter" at bounding box center [510, 402] width 104 height 22
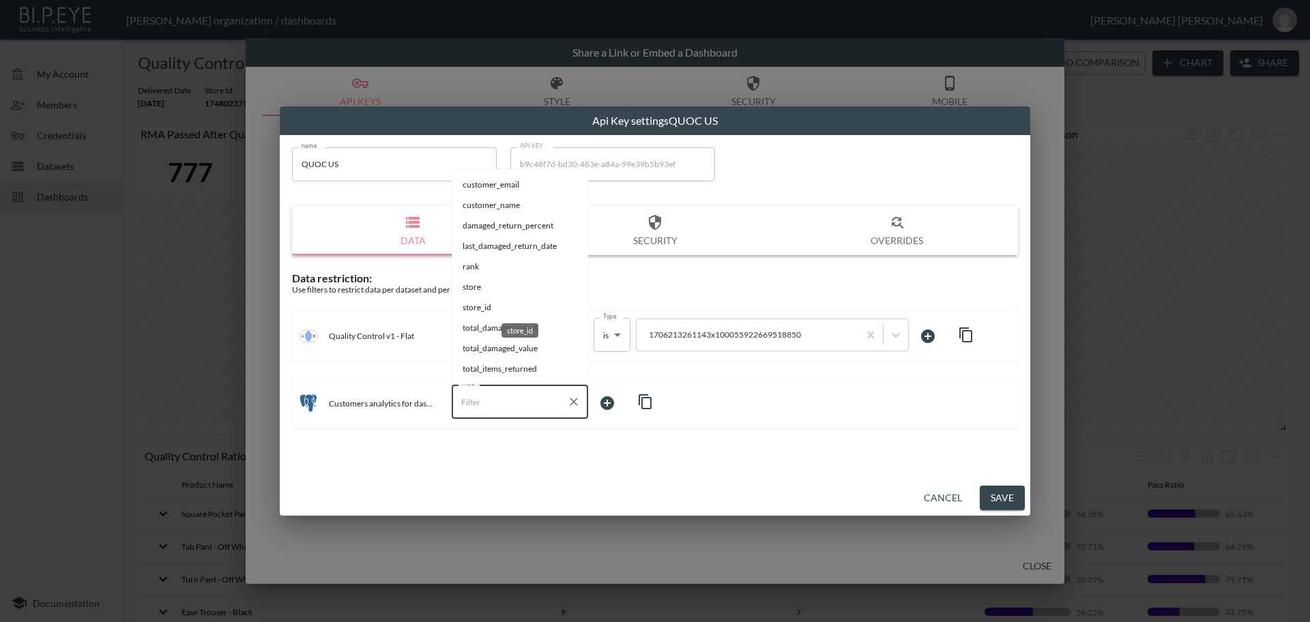
click at [489, 310] on span "store_id" at bounding box center [520, 308] width 115 height 12
type input "store_id"
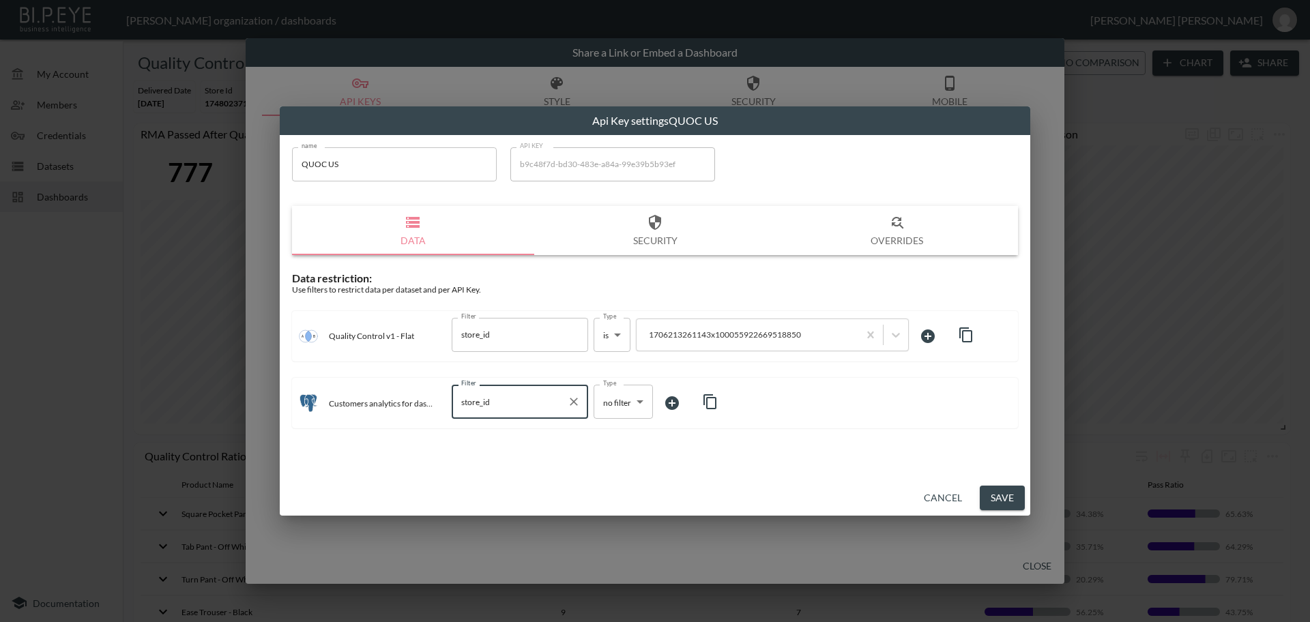
click at [611, 405] on body "BI.P.EYE, Interactive Analytics Dashboards - app [PERSON_NAME] organization / d…" at bounding box center [655, 311] width 1310 height 622
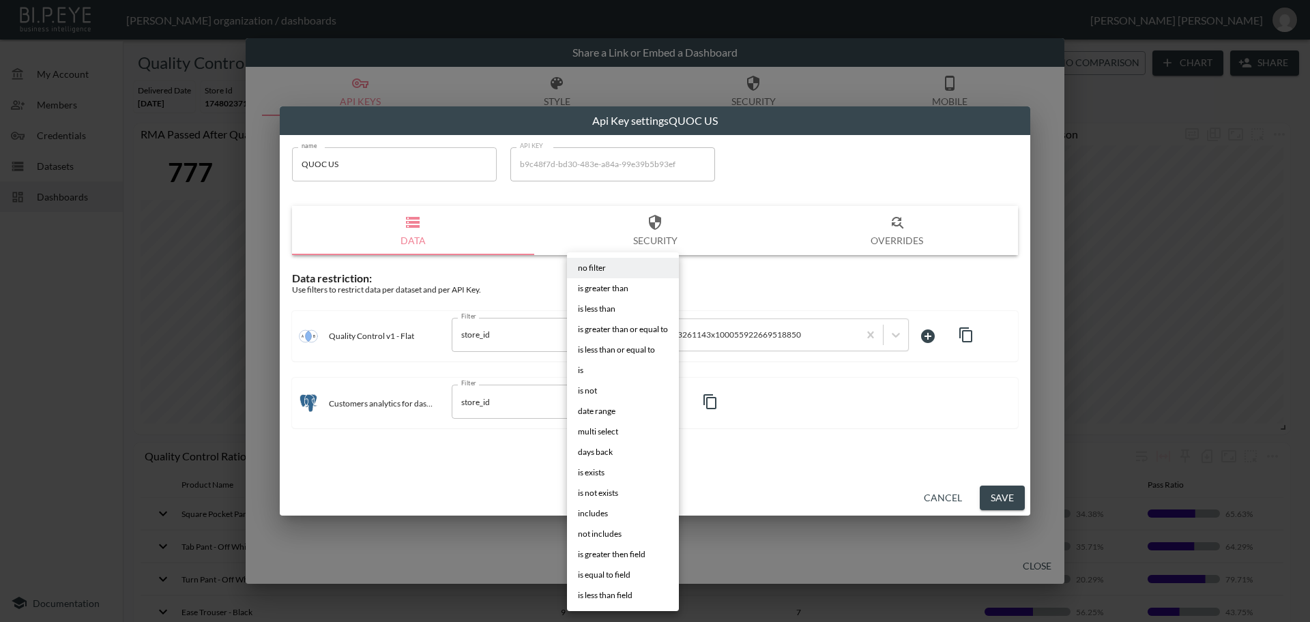
click at [579, 373] on span "is" at bounding box center [580, 370] width 5 height 12
type input "is"
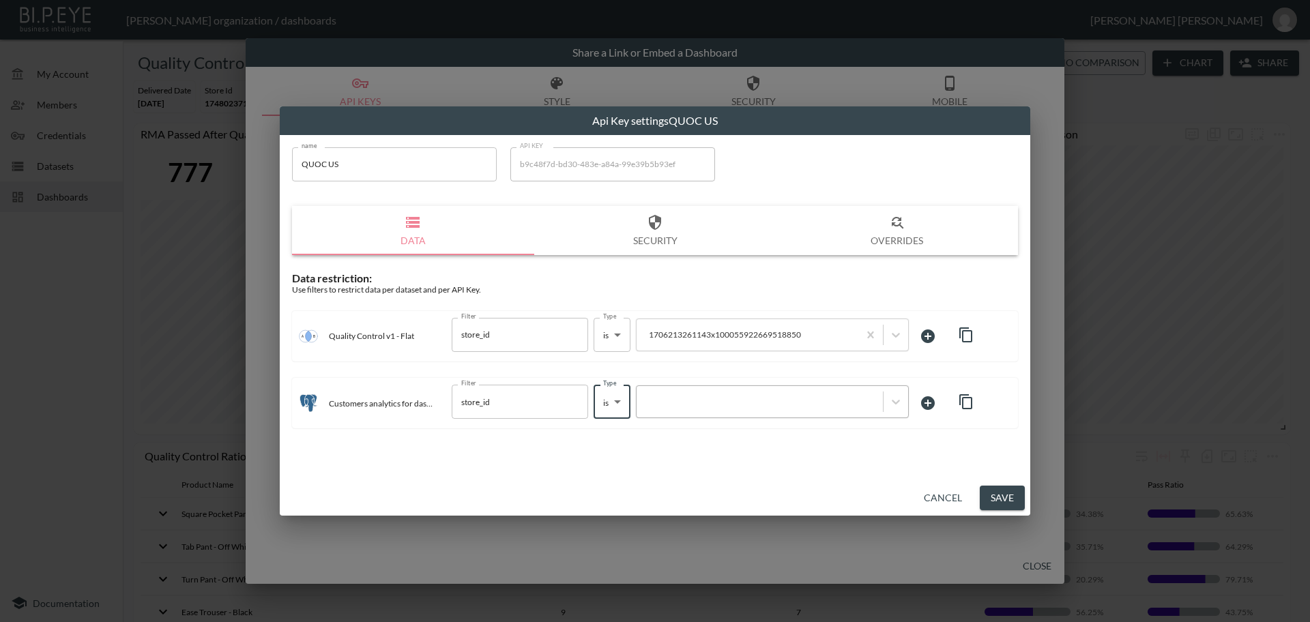
click at [698, 405] on div at bounding box center [759, 402] width 233 height 13
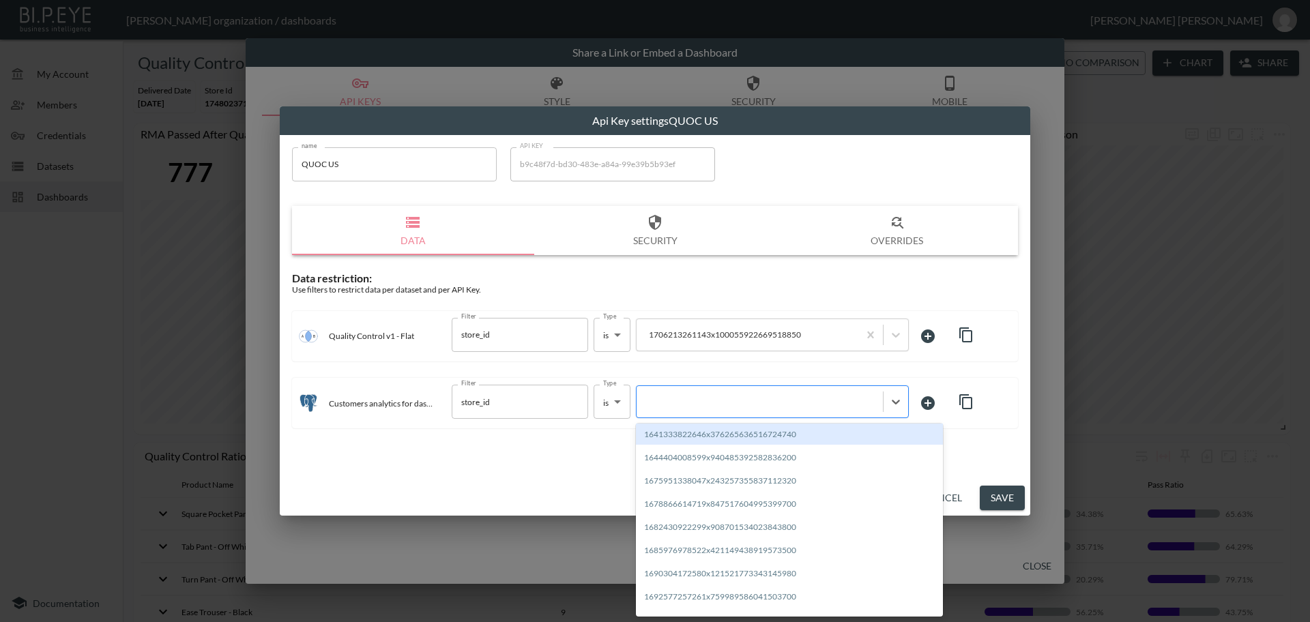
paste input "1706213261143x100055922669518850"
type input "1706213261143x100055922669518850"
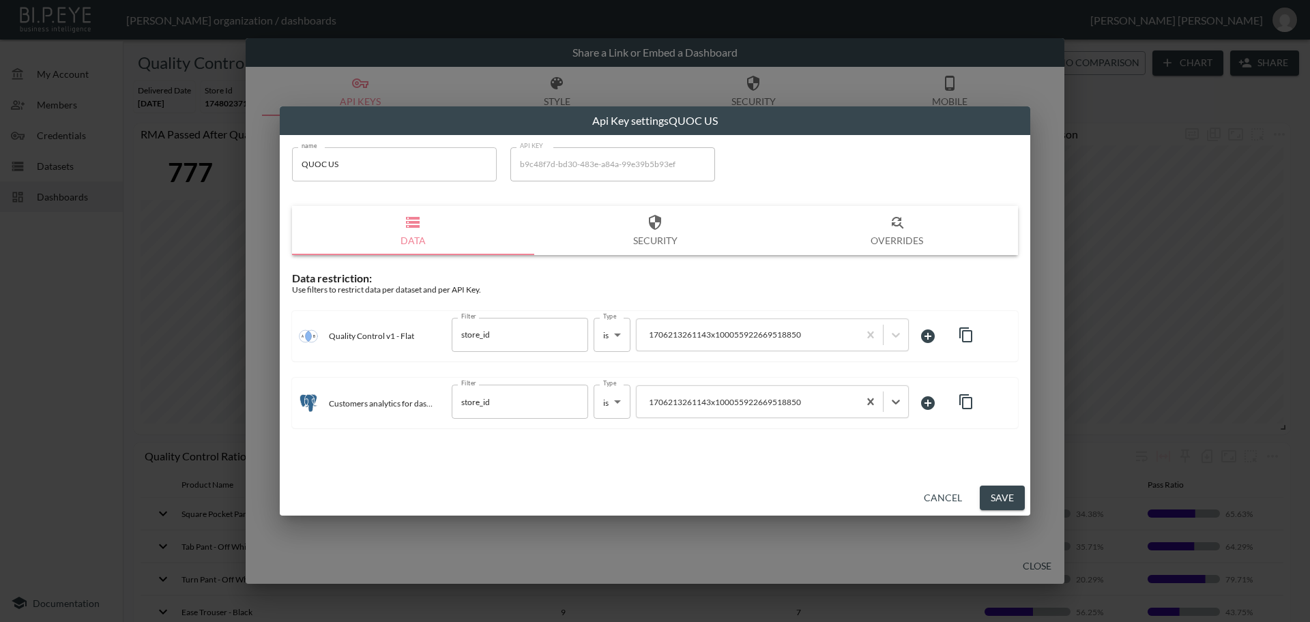
click at [993, 497] on button "Save" at bounding box center [1002, 498] width 45 height 25
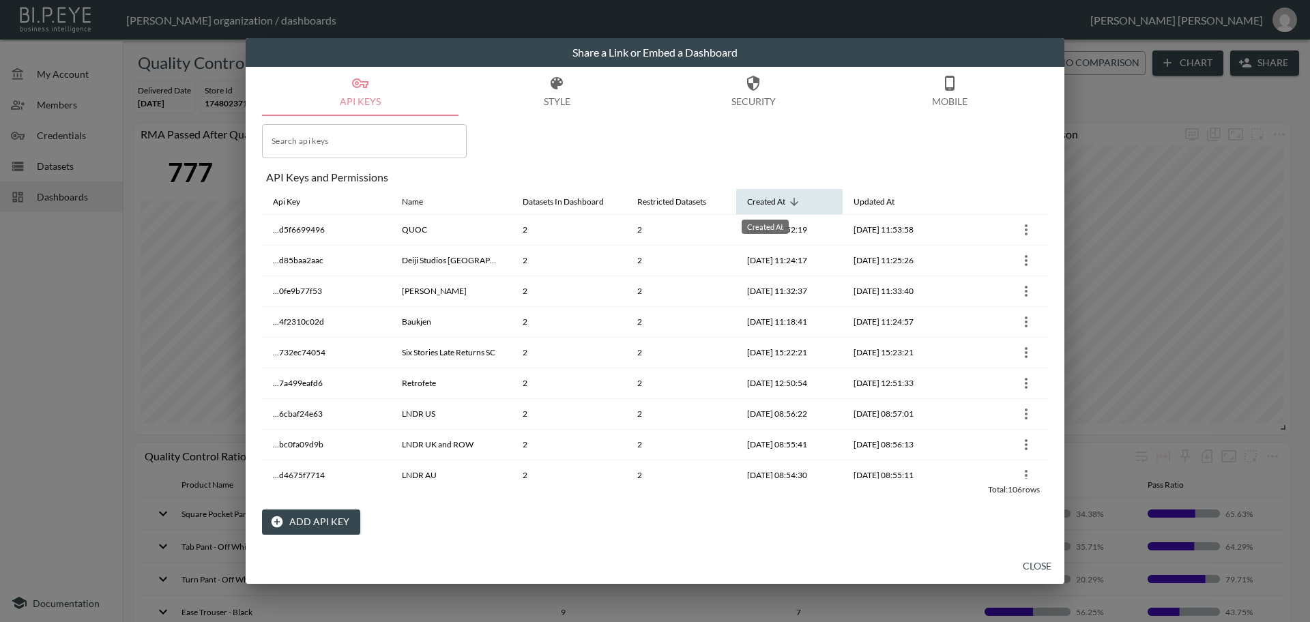
click at [767, 203] on div "Created At" at bounding box center [766, 202] width 38 height 16
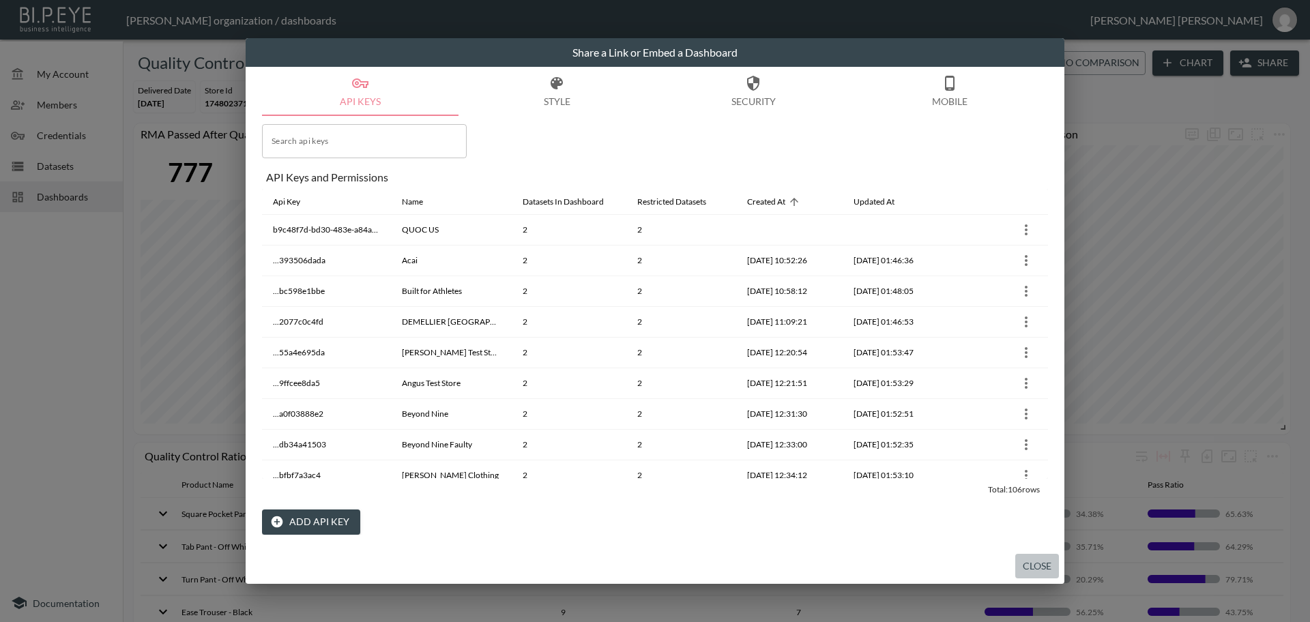
click at [1042, 568] on button "Close" at bounding box center [1037, 566] width 44 height 25
